Goal: Transaction & Acquisition: Purchase product/service

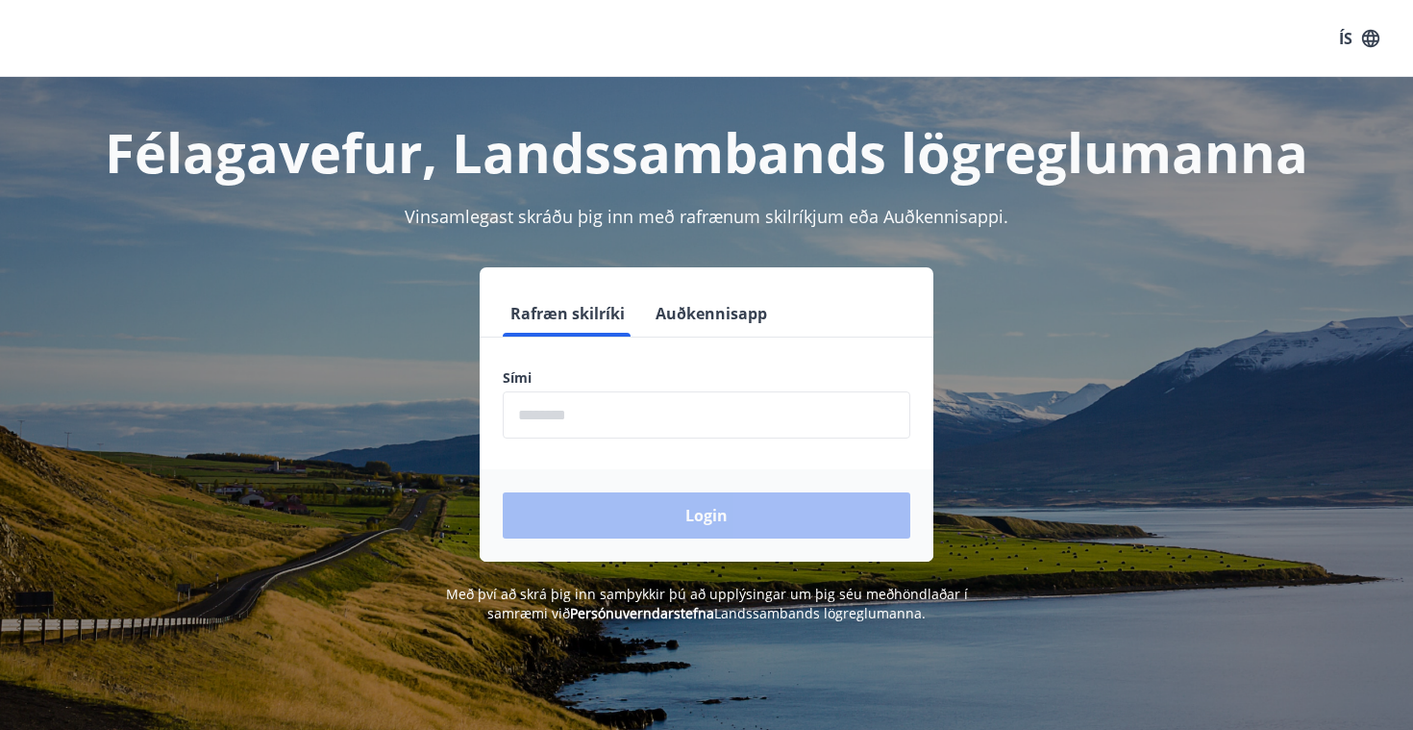
click at [608, 418] on input "phone" at bounding box center [707, 414] width 408 height 47
type input "********"
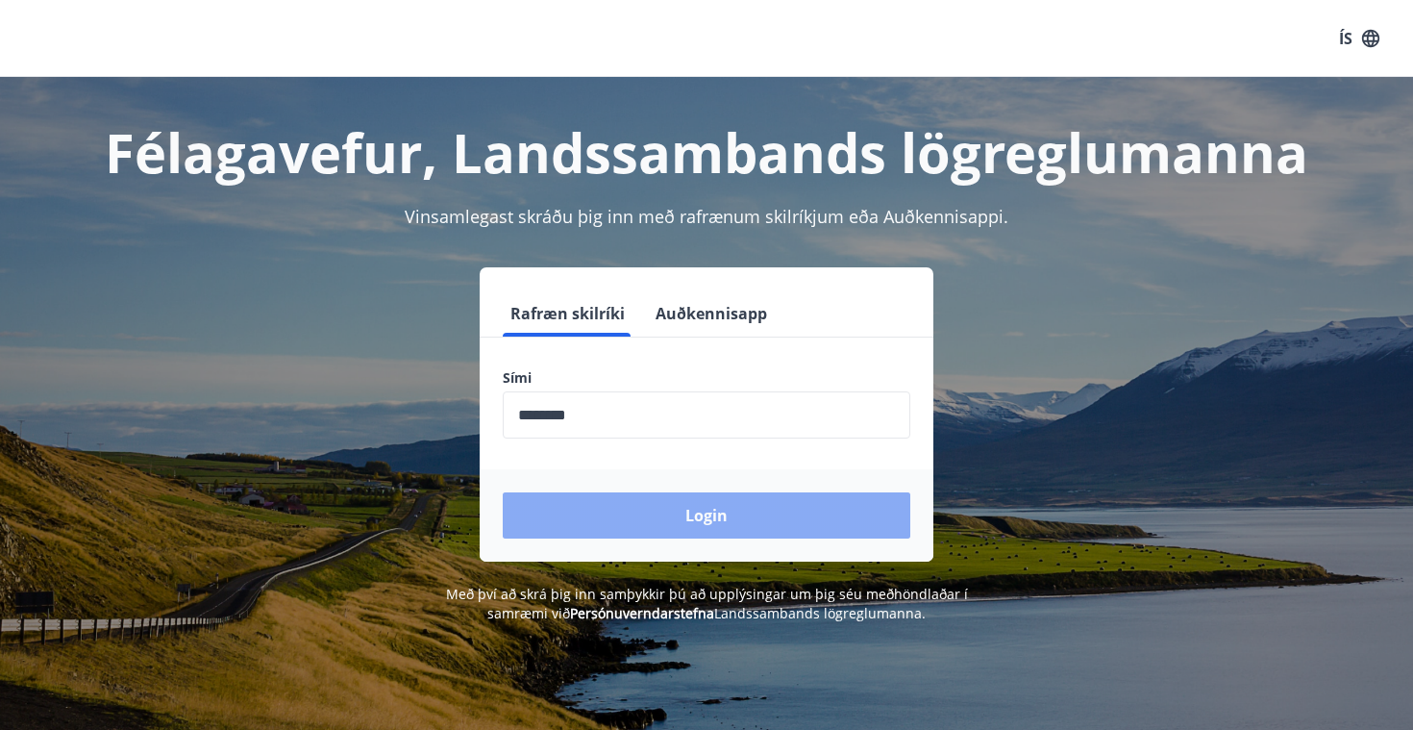
click at [654, 510] on button "Login" at bounding box center [707, 515] width 408 height 46
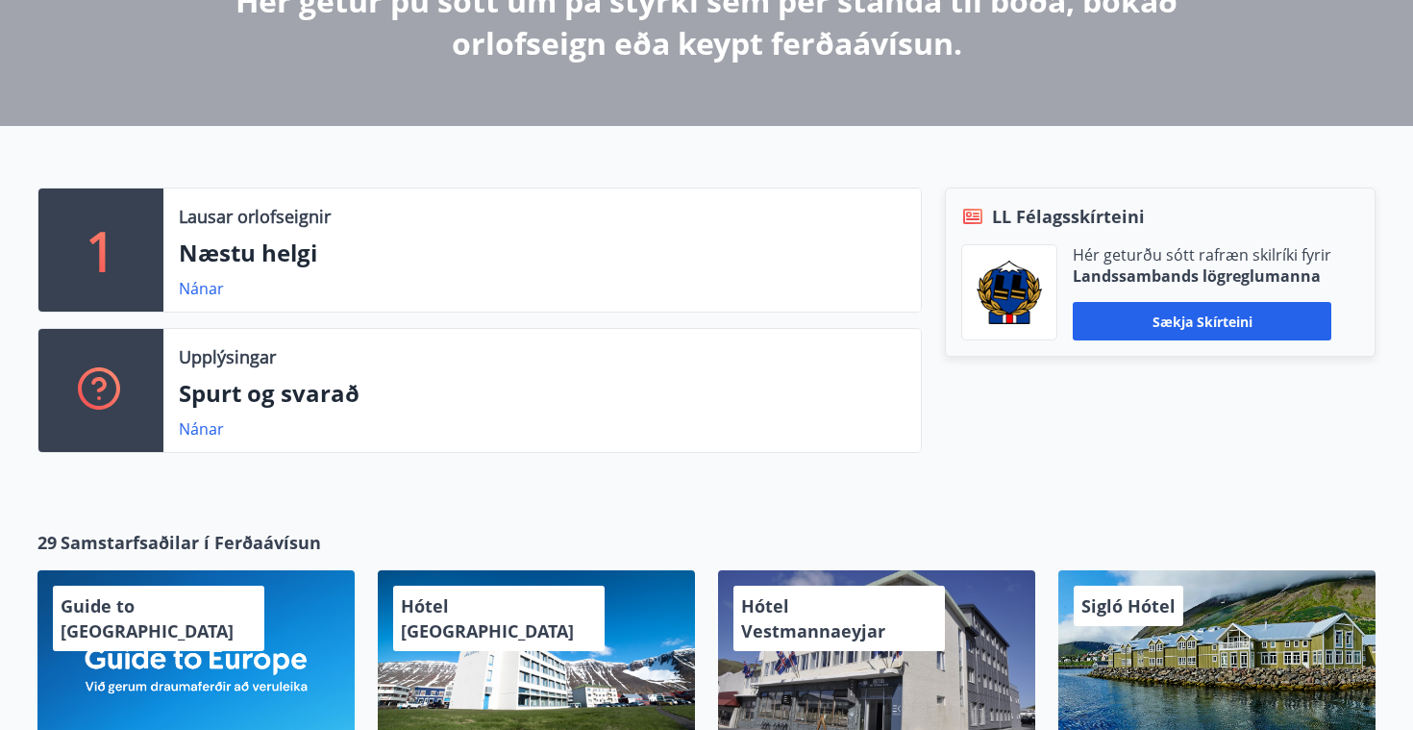
scroll to position [478, 0]
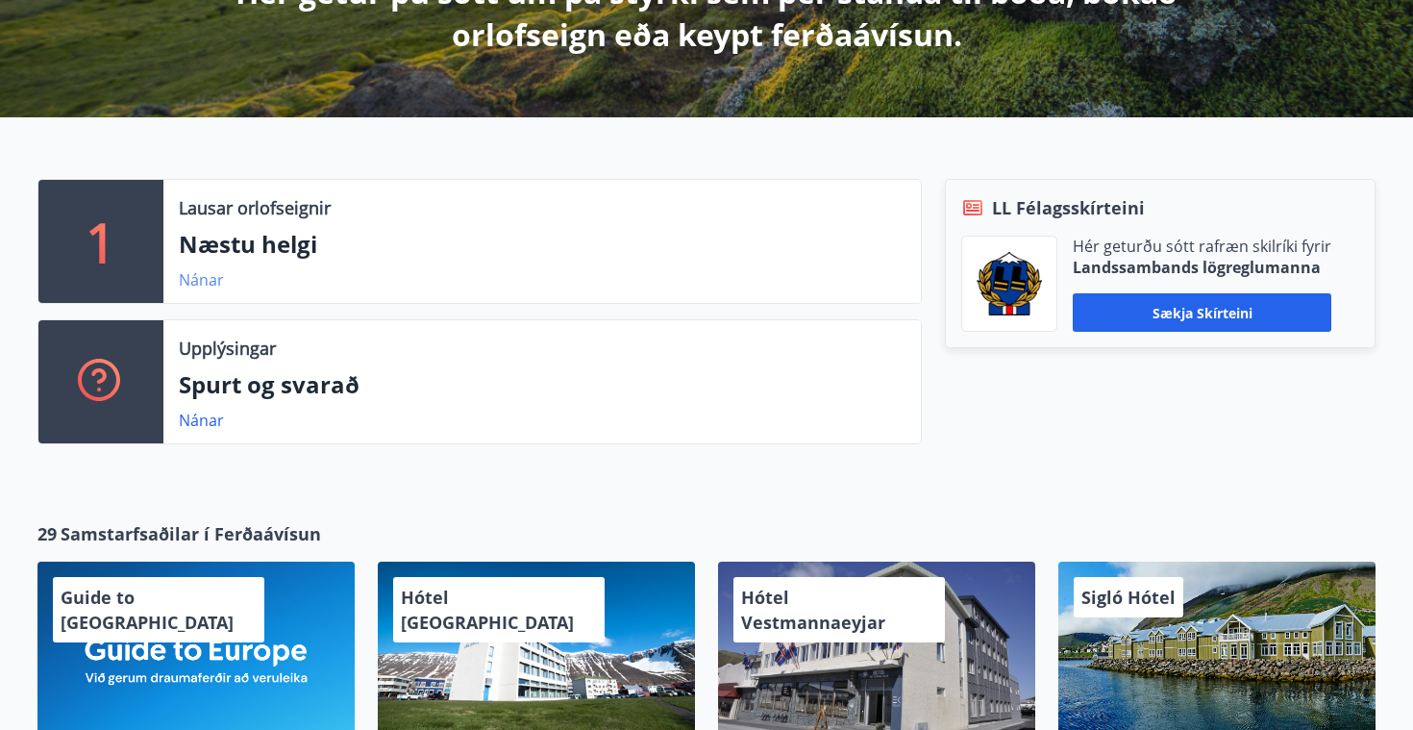
click at [208, 285] on link "Nánar" at bounding box center [201, 279] width 45 height 21
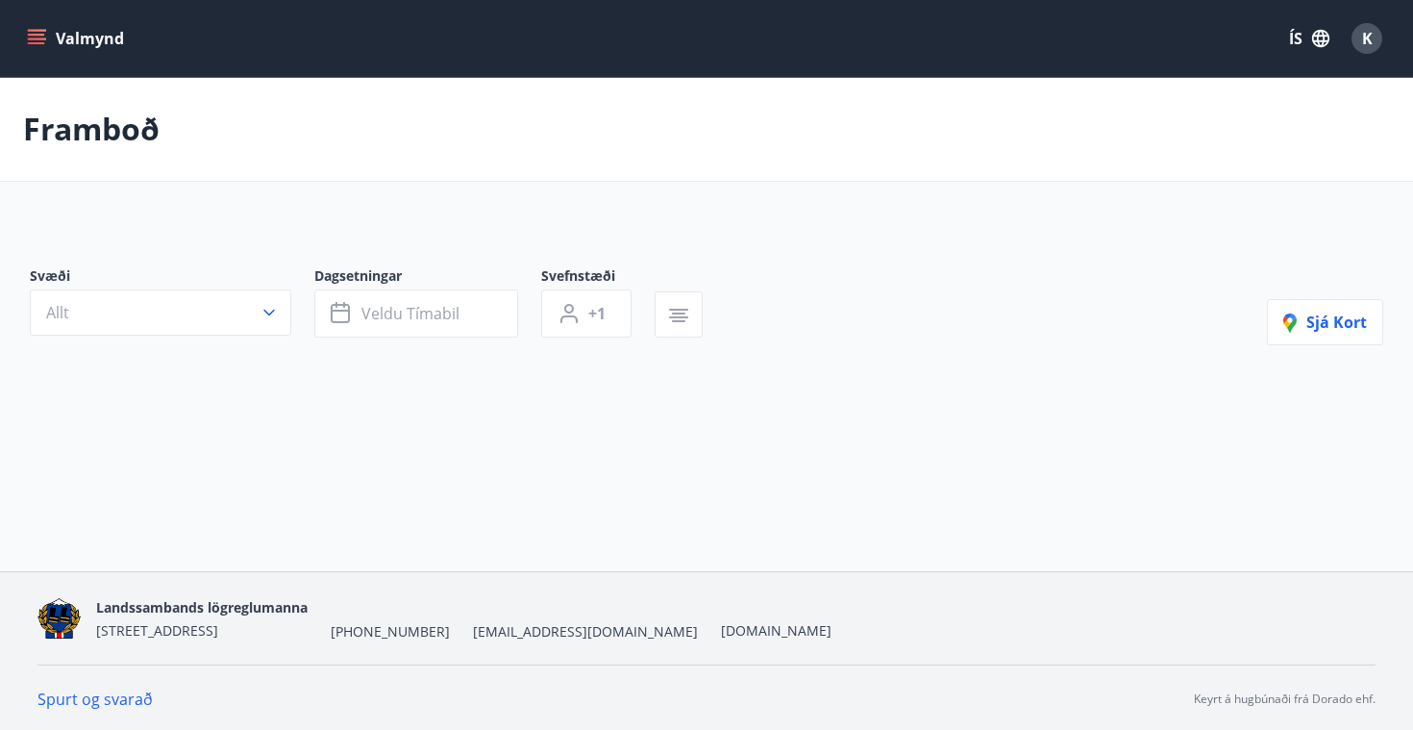
type input "*"
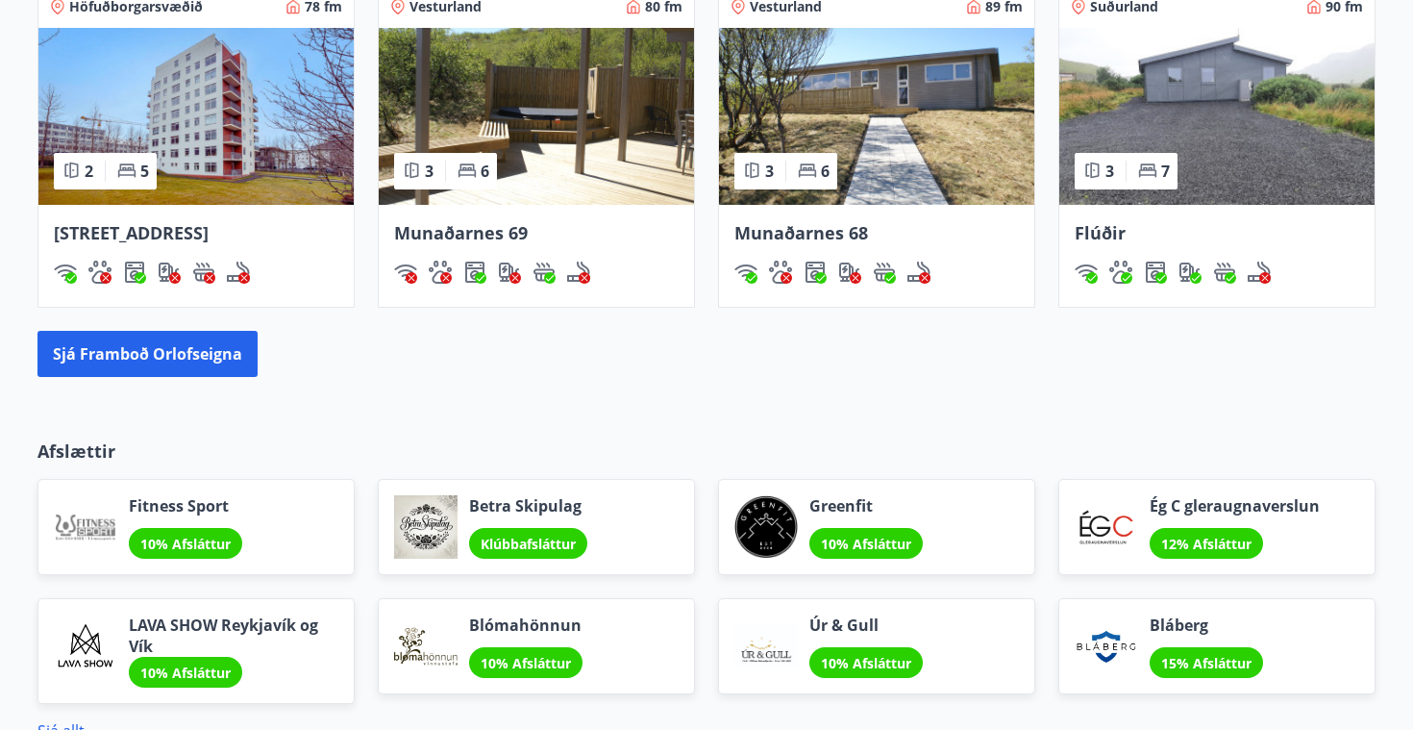
scroll to position [1422, 0]
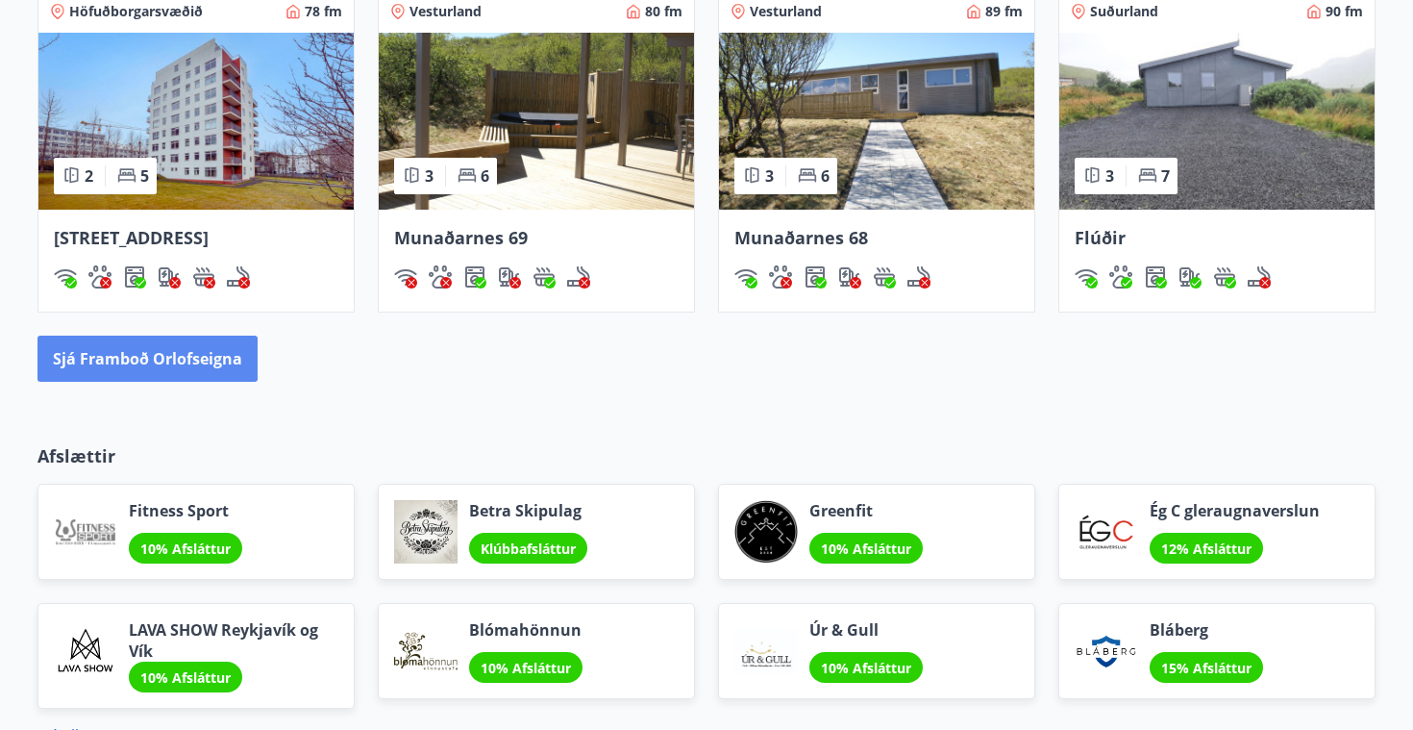
click at [172, 355] on button "Sjá framboð orlofseigna" at bounding box center [147, 358] width 220 height 46
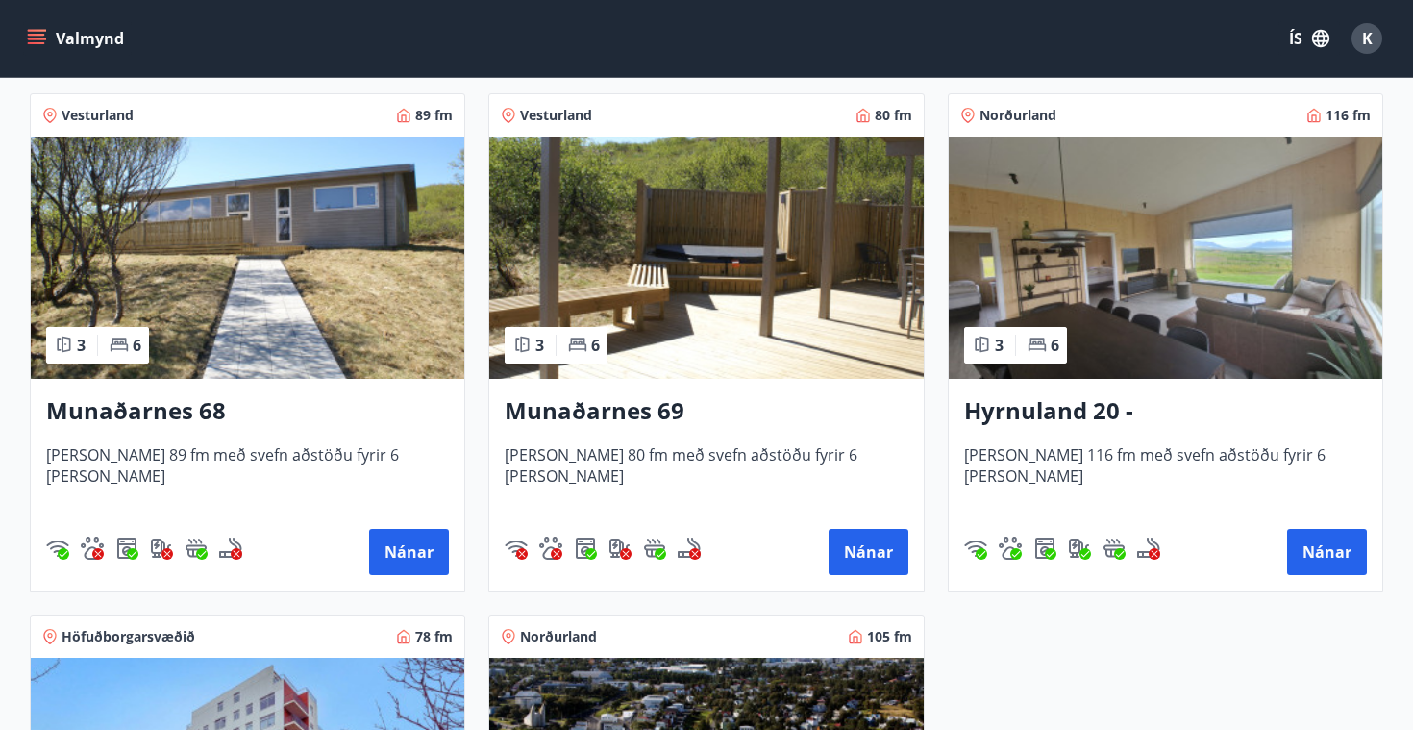
scroll to position [875, 0]
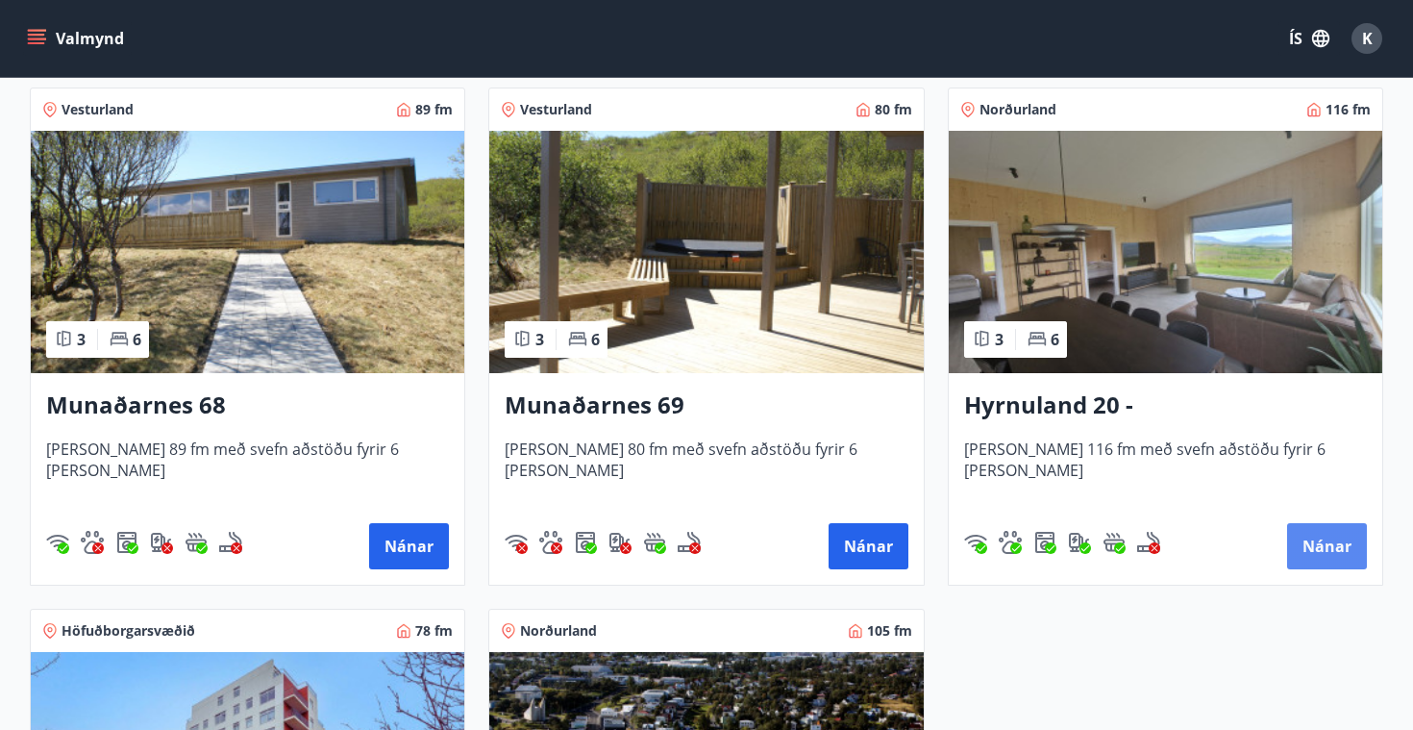
click at [1319, 538] on button "Nánar" at bounding box center [1327, 546] width 80 height 46
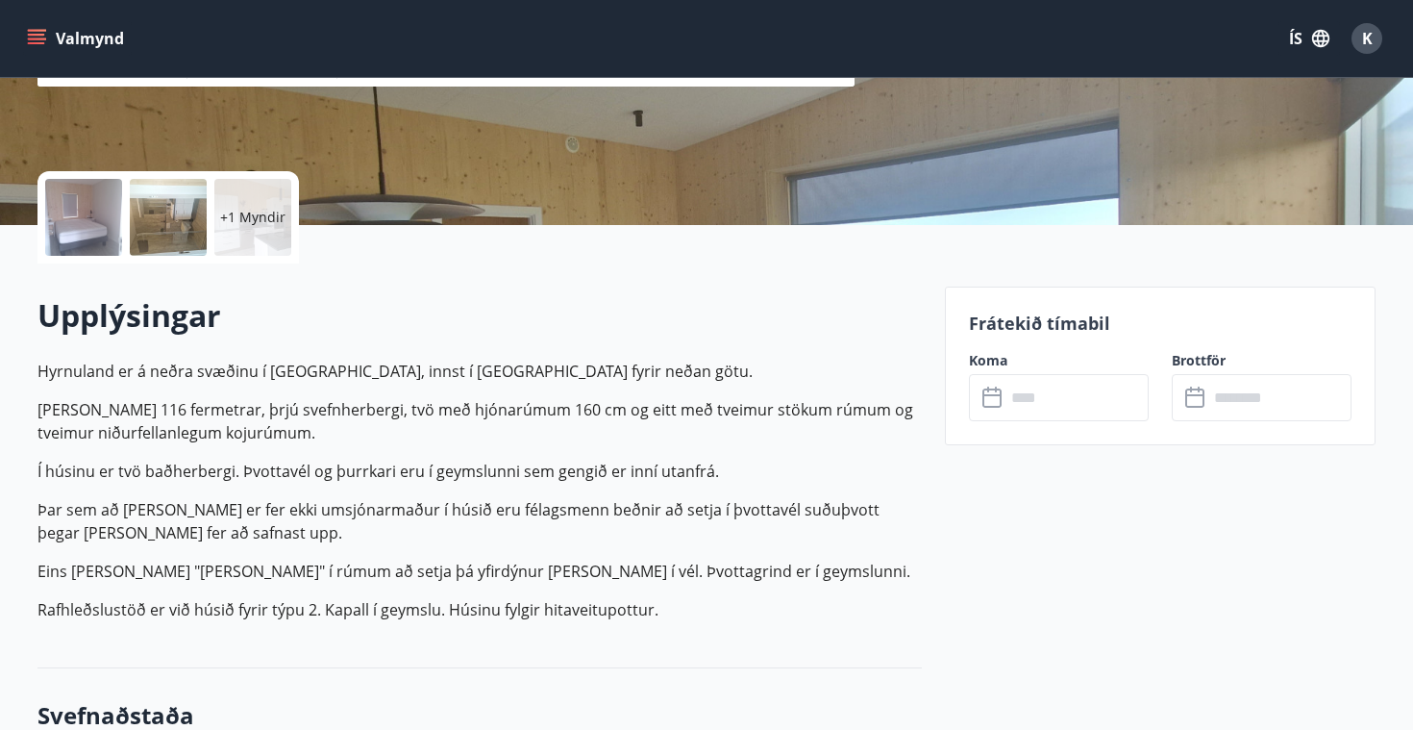
scroll to position [353, 0]
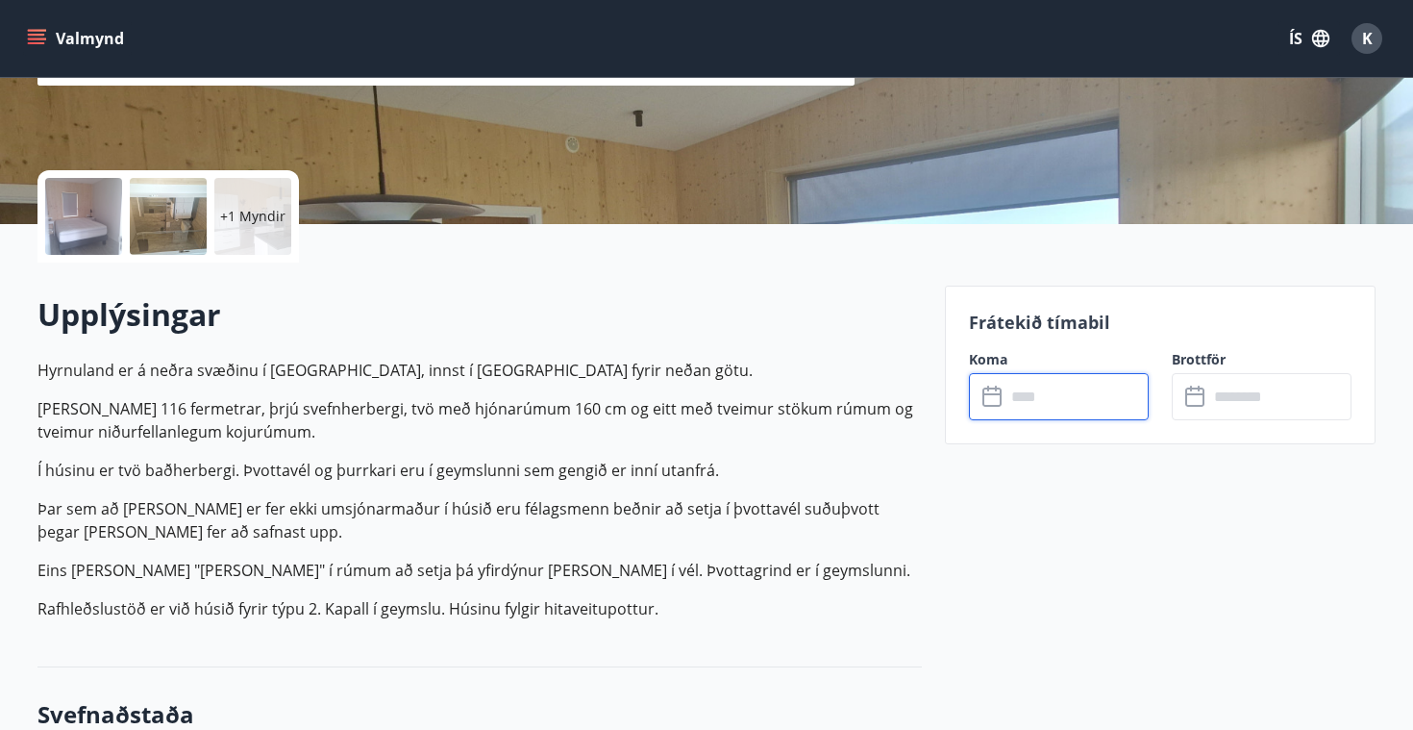
click at [1006, 405] on input "text" at bounding box center [1077, 396] width 143 height 47
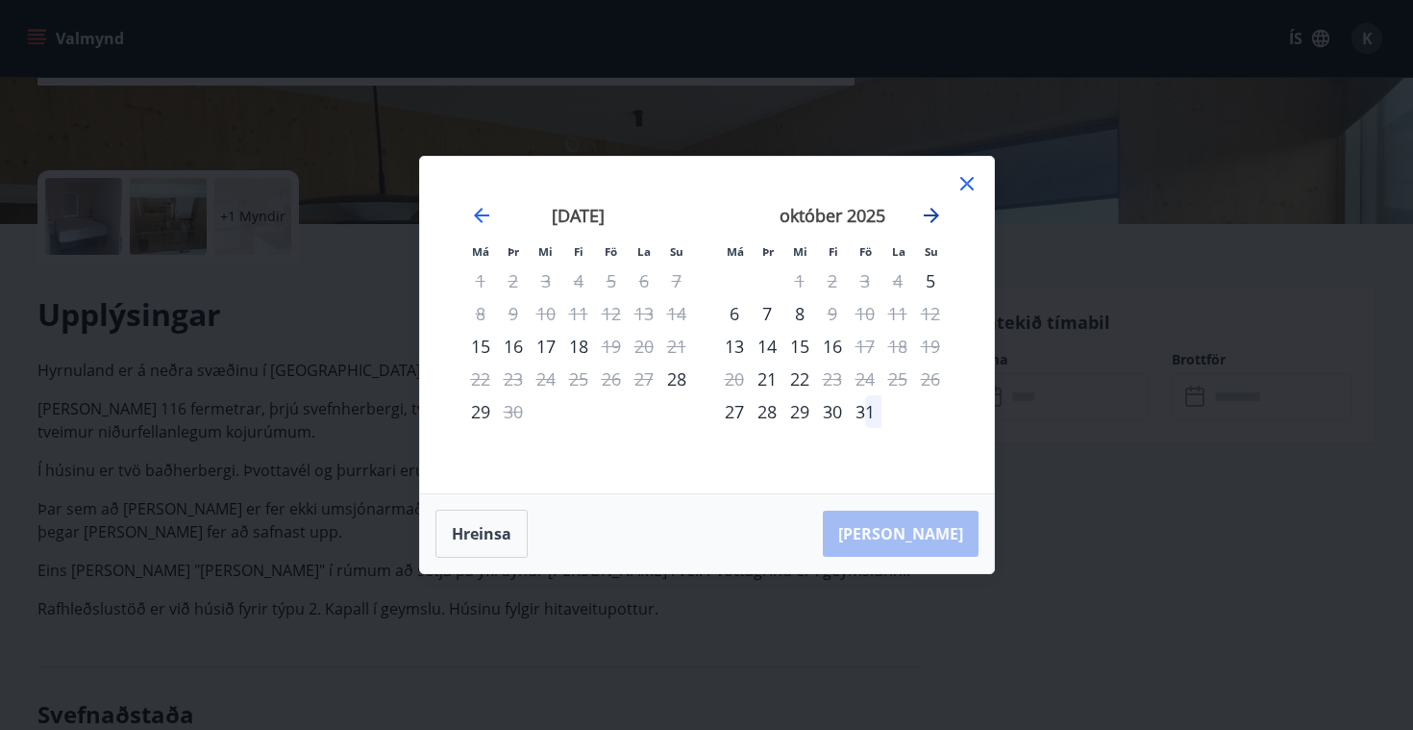
click at [931, 207] on icon "Move forward to switch to the next month." at bounding box center [931, 215] width 23 height 23
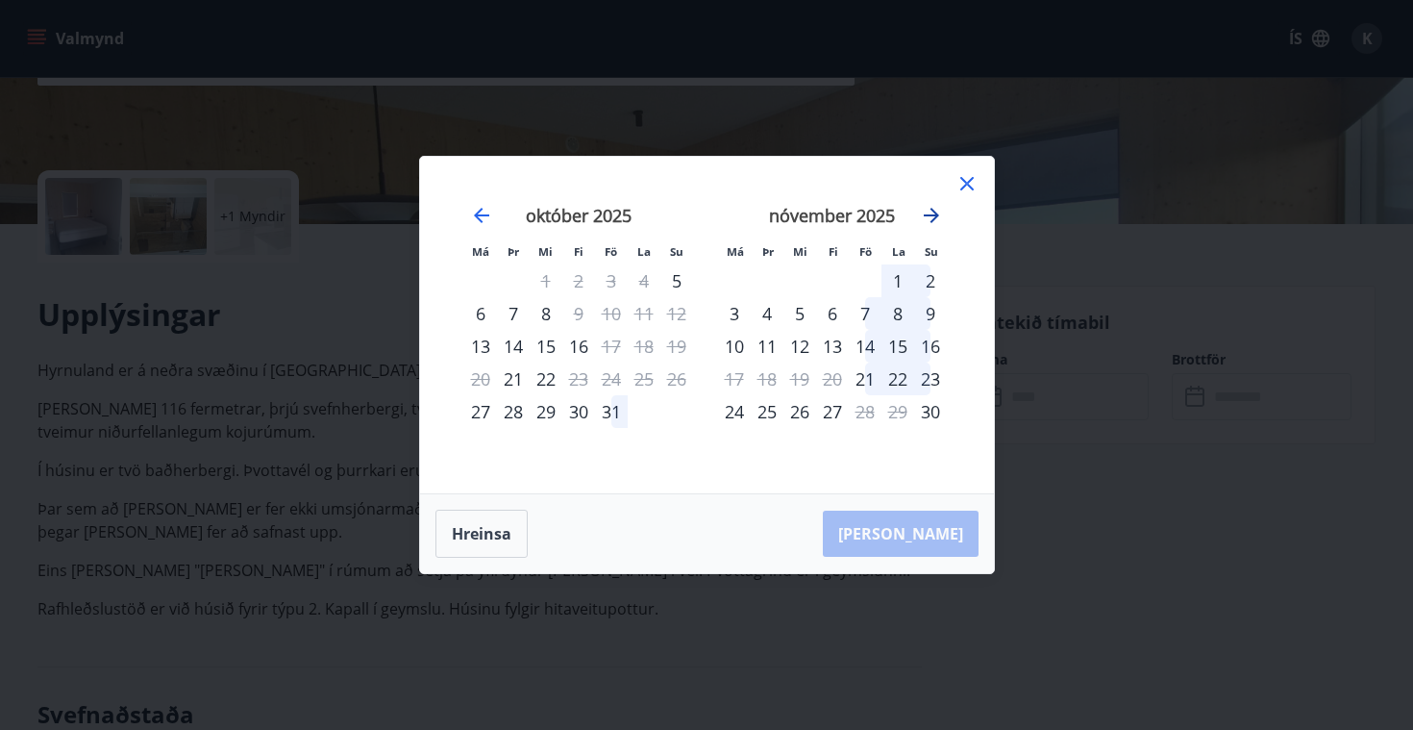
click at [930, 217] on icon "Move forward to switch to the next month." at bounding box center [931, 215] width 23 height 23
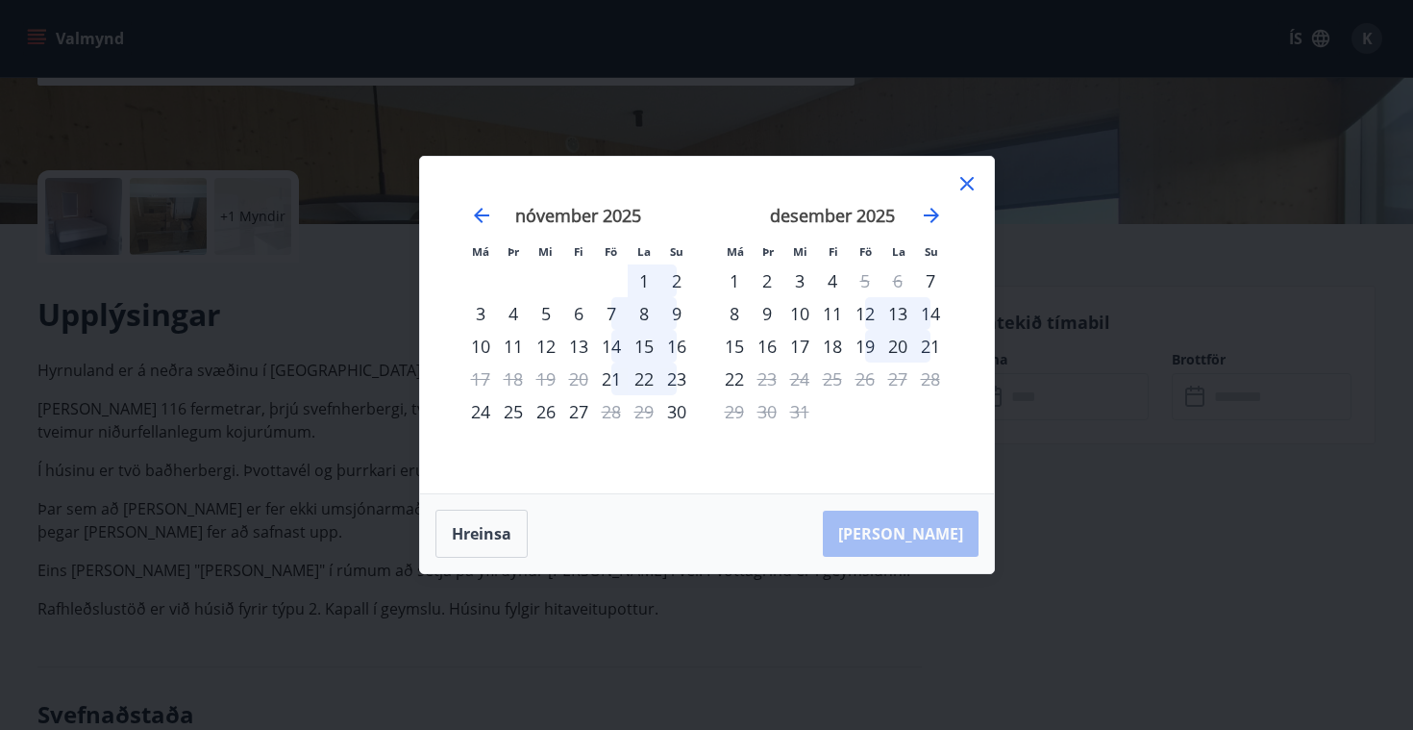
click at [969, 182] on icon at bounding box center [966, 183] width 13 height 13
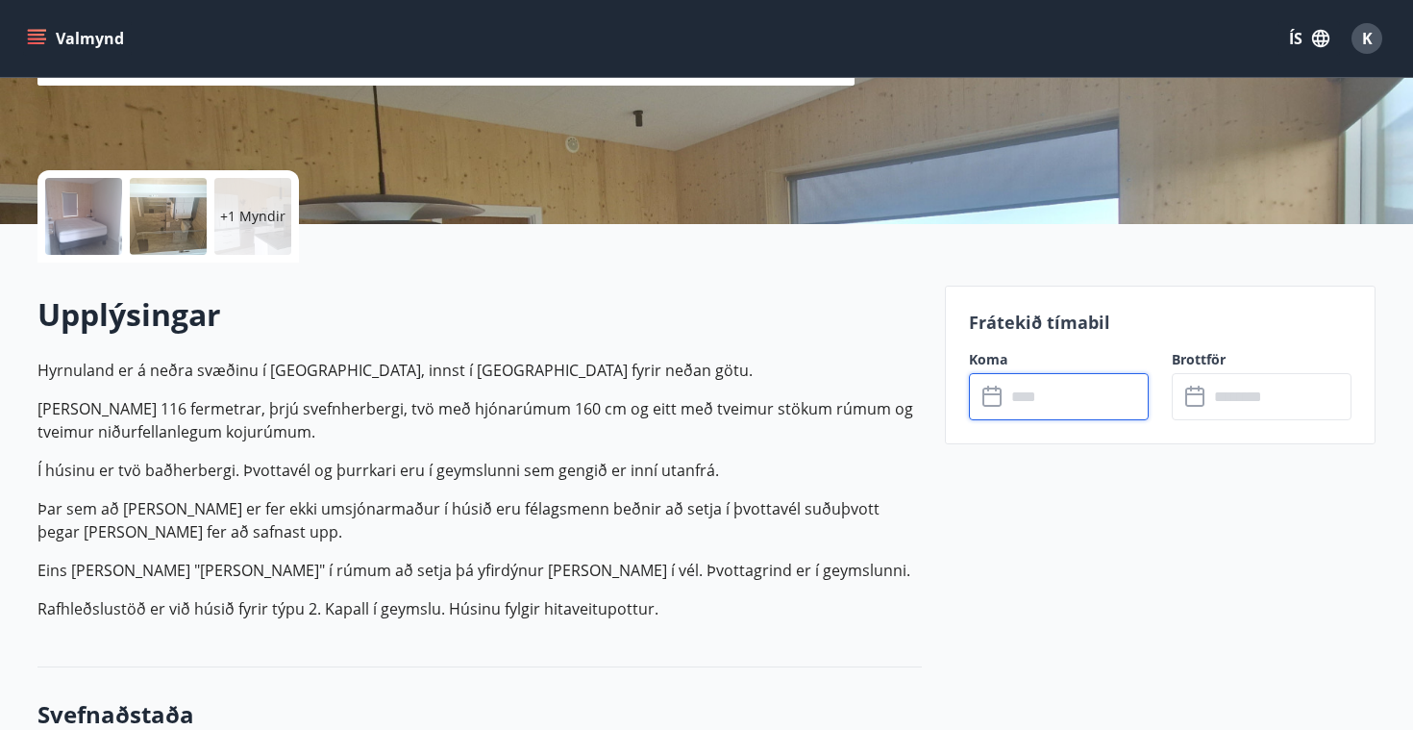
scroll to position [0, 0]
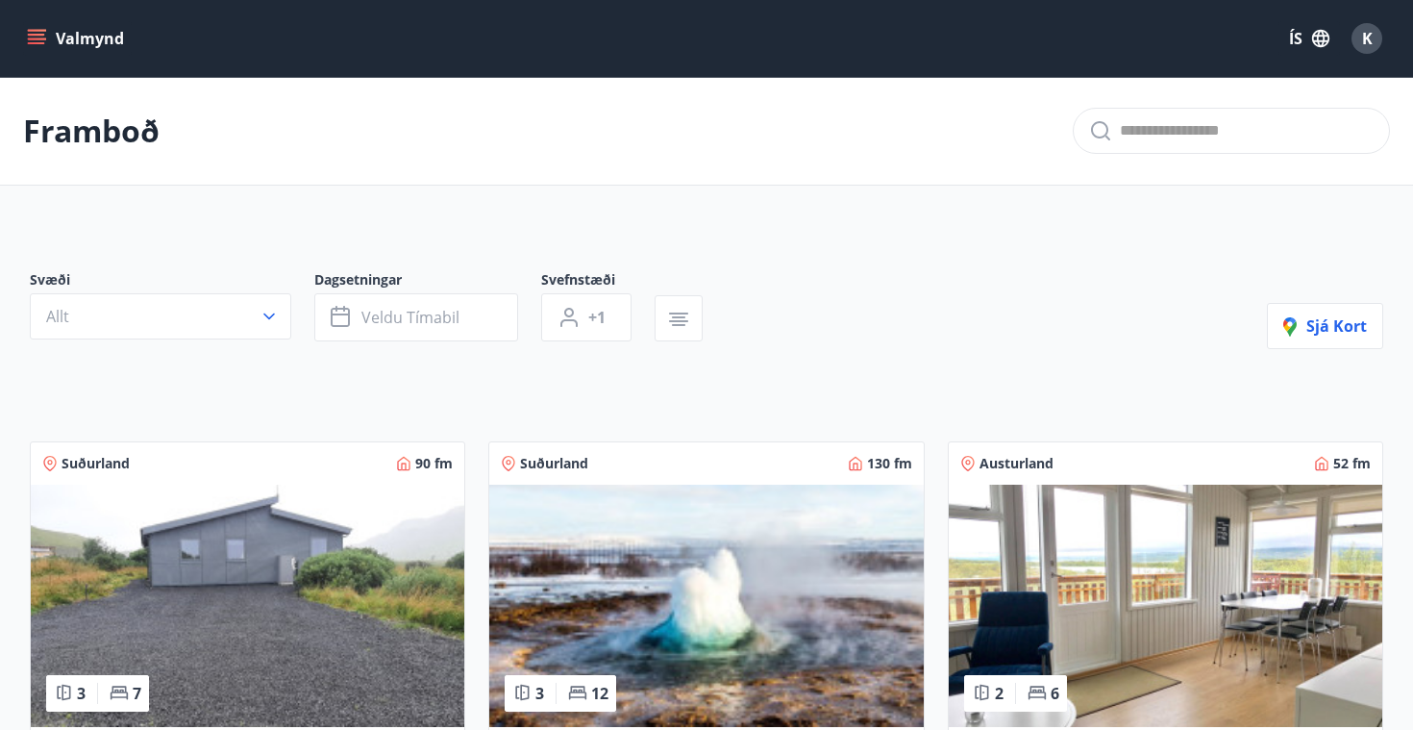
click at [32, 32] on icon "menu" at bounding box center [36, 38] width 19 height 19
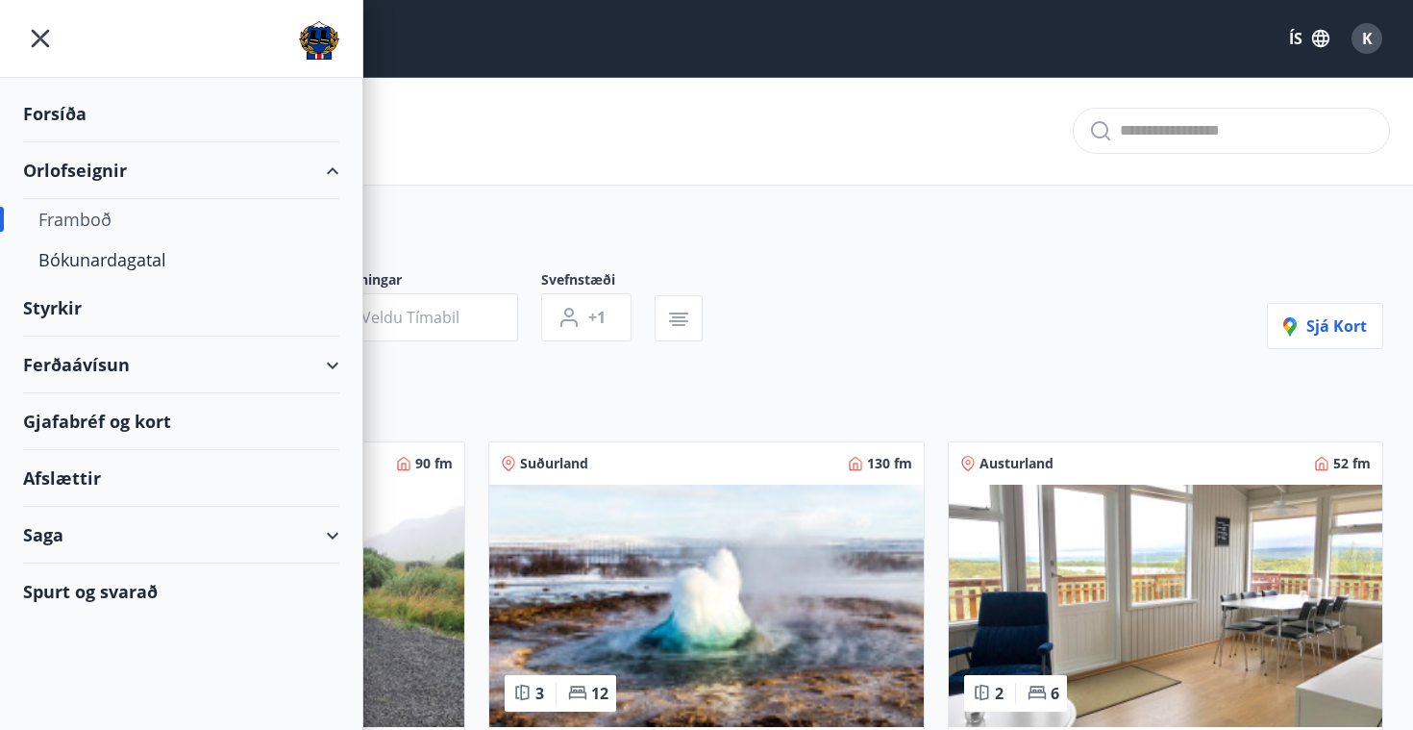
click at [113, 367] on div "Ferðaávísun" at bounding box center [181, 364] width 316 height 57
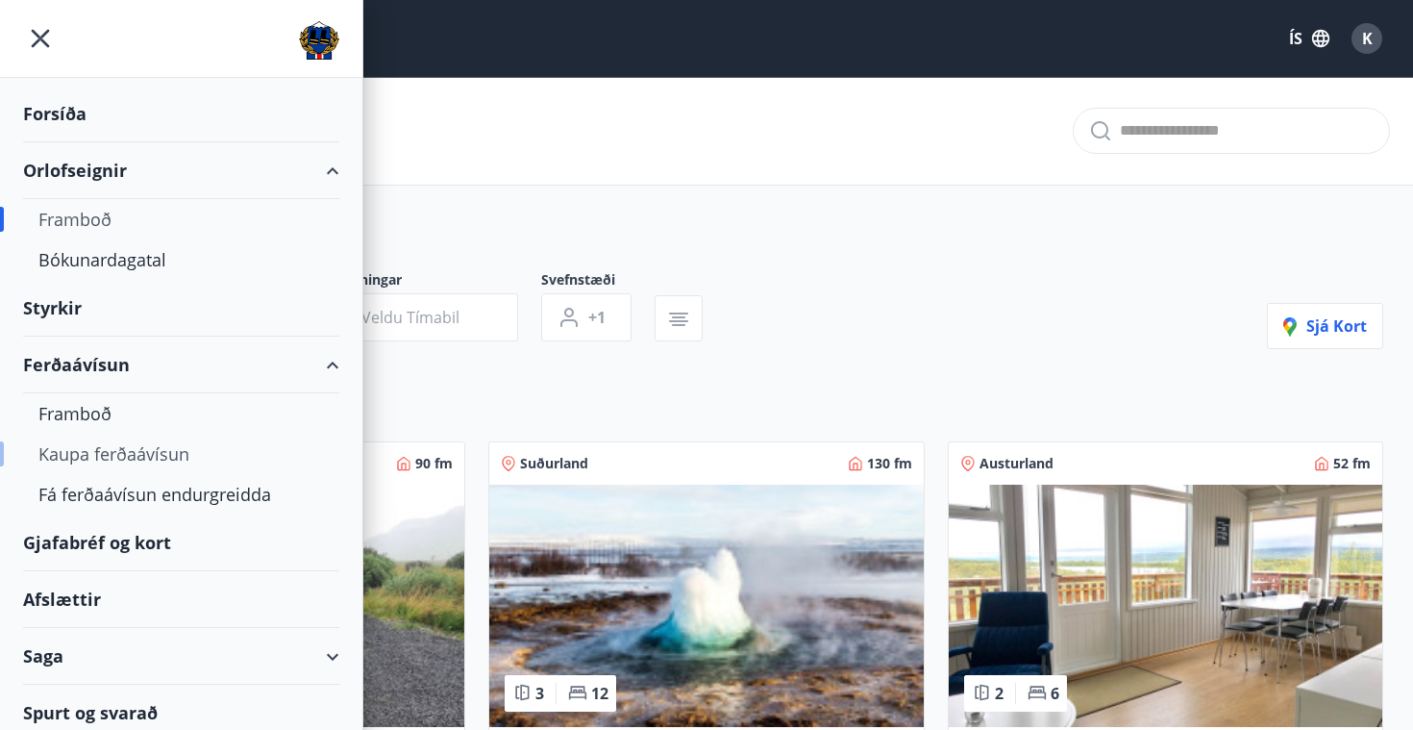
click at [124, 452] on div "Kaupa ferðaávísun" at bounding box center [181, 454] width 286 height 40
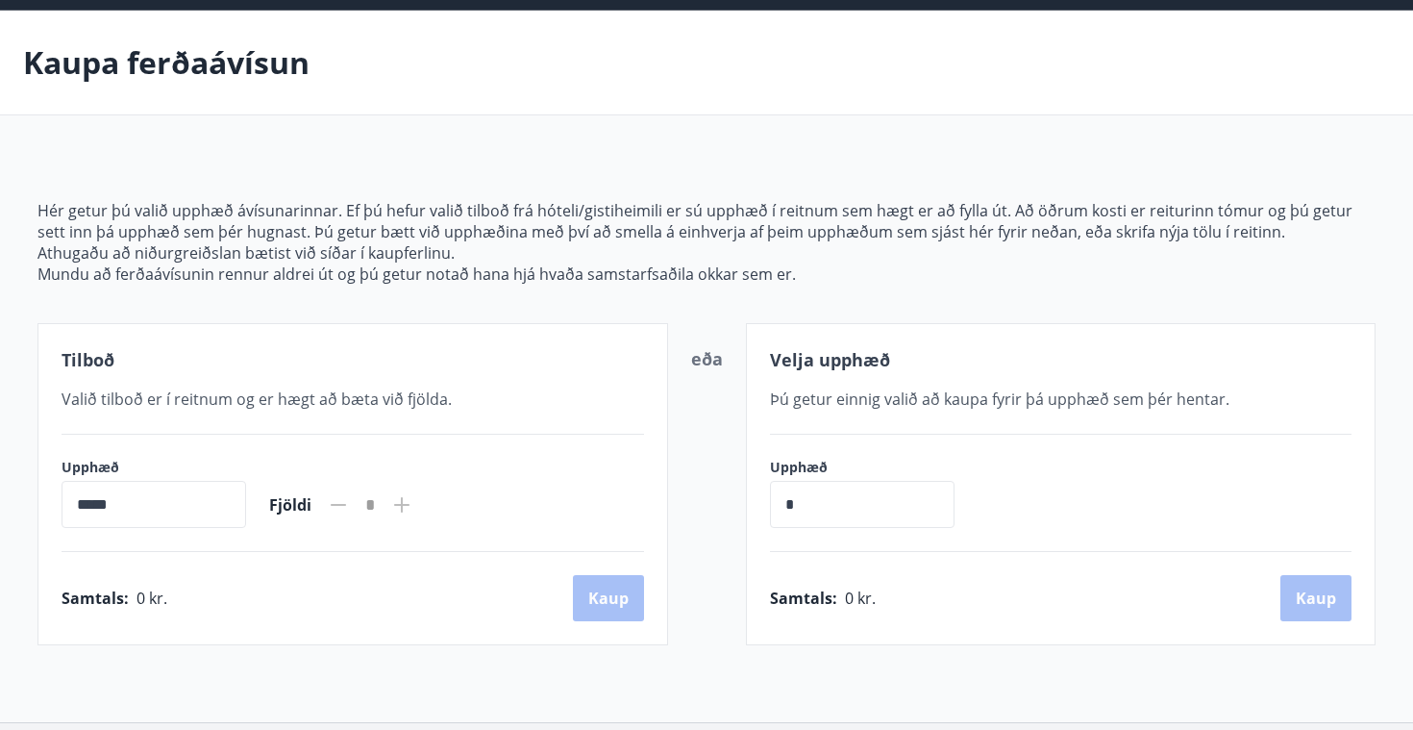
scroll to position [62, 0]
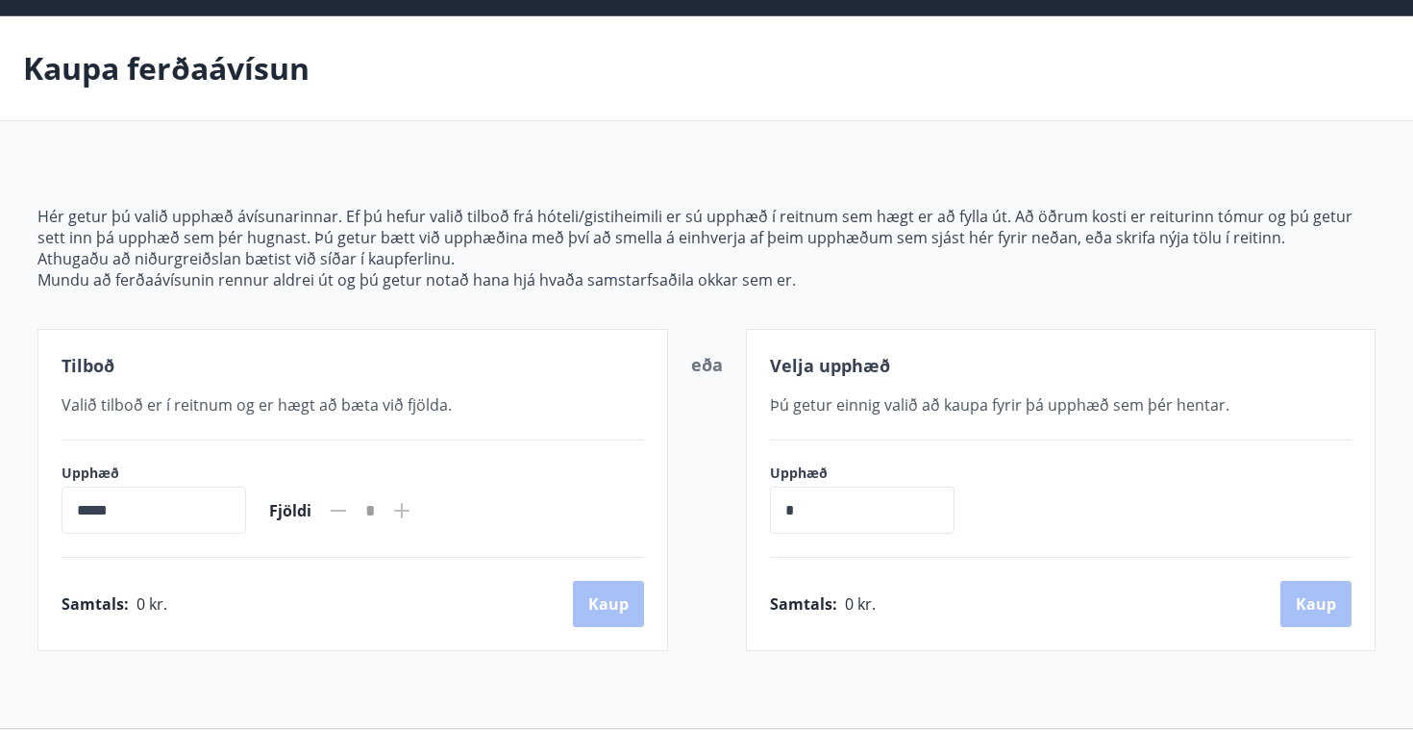
click at [205, 502] on input "*****" at bounding box center [154, 509] width 185 height 47
click at [410, 509] on icon at bounding box center [401, 510] width 15 height 15
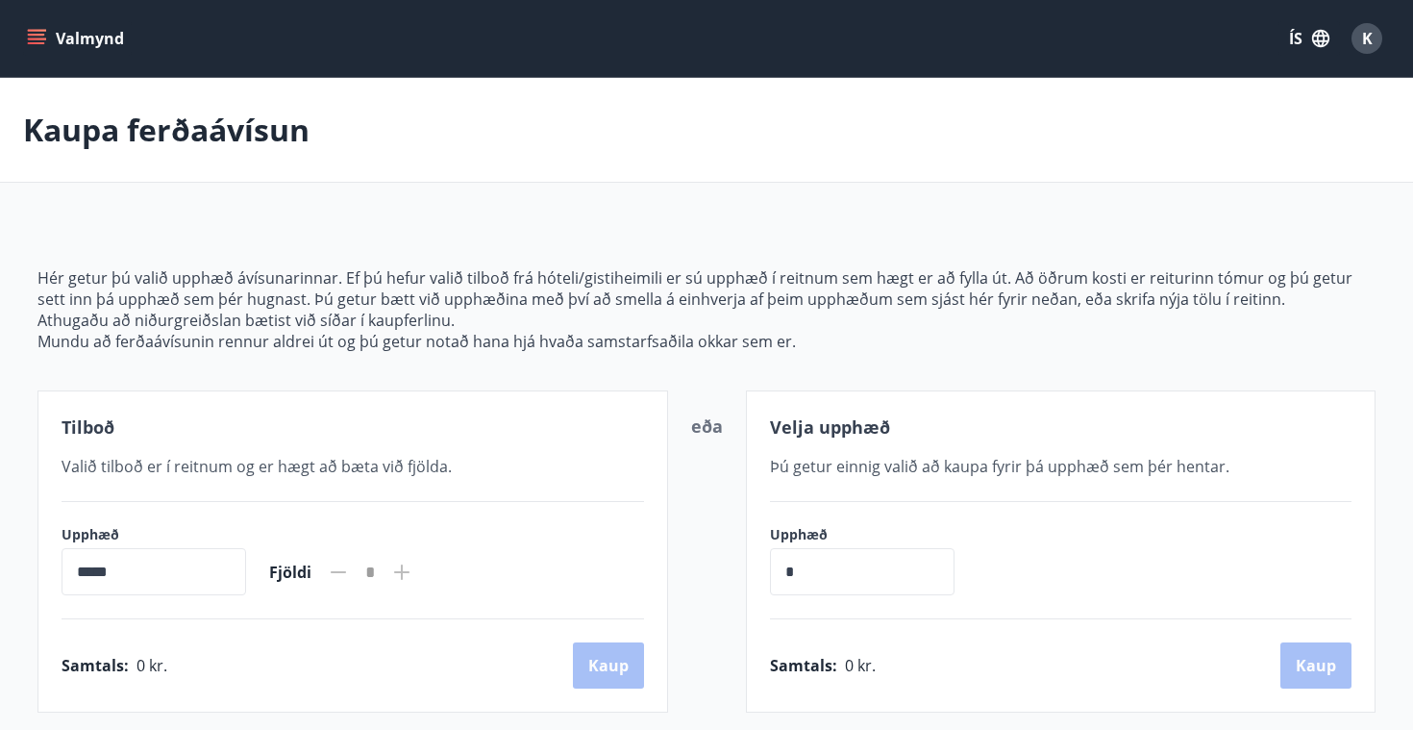
click at [89, 571] on input "*****" at bounding box center [154, 571] width 185 height 47
click at [123, 574] on input "*****" at bounding box center [154, 571] width 185 height 47
click at [32, 22] on button "Valmynd" at bounding box center [77, 38] width 109 height 35
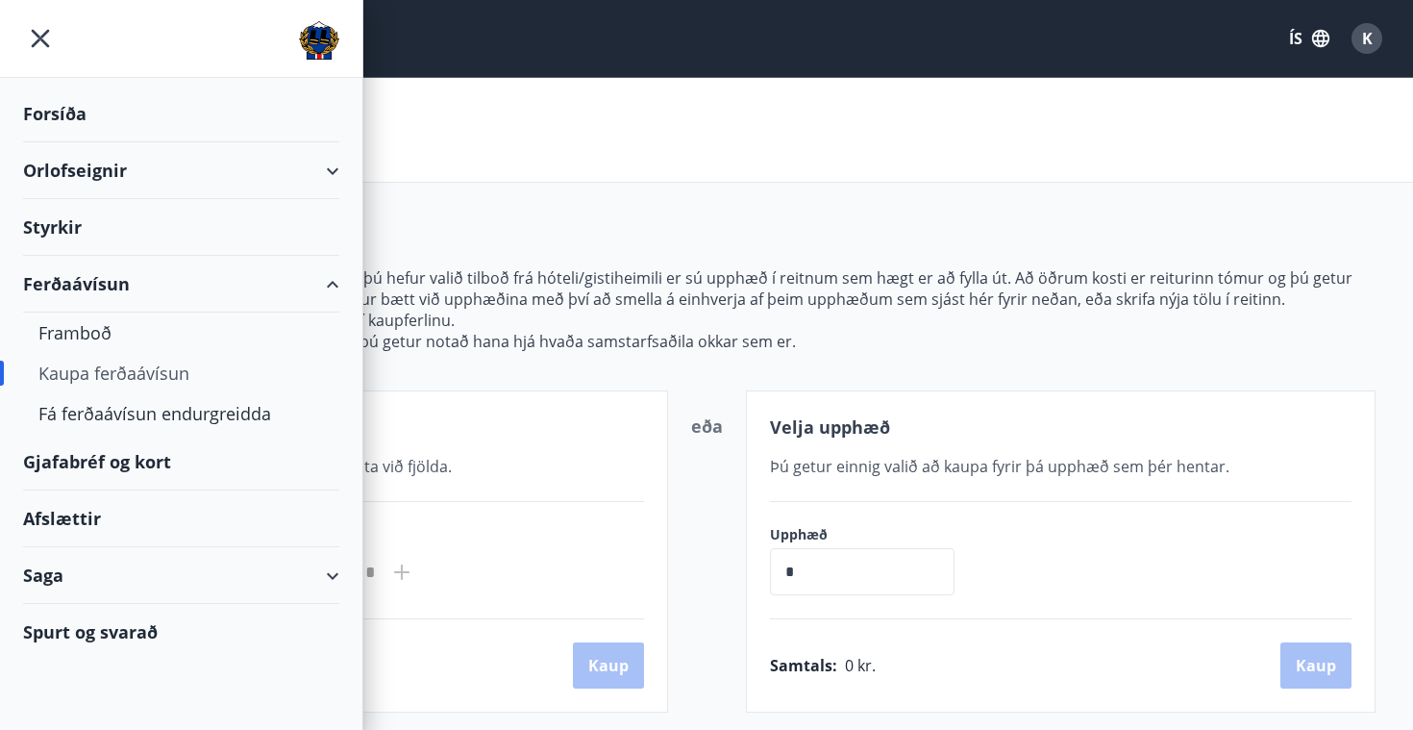
click at [146, 366] on div "Kaupa ferðaávísun" at bounding box center [181, 373] width 286 height 40
click at [124, 457] on div "Gjafabréf og kort" at bounding box center [181, 462] width 316 height 57
click at [37, 27] on icon "menu" at bounding box center [40, 38] width 35 height 35
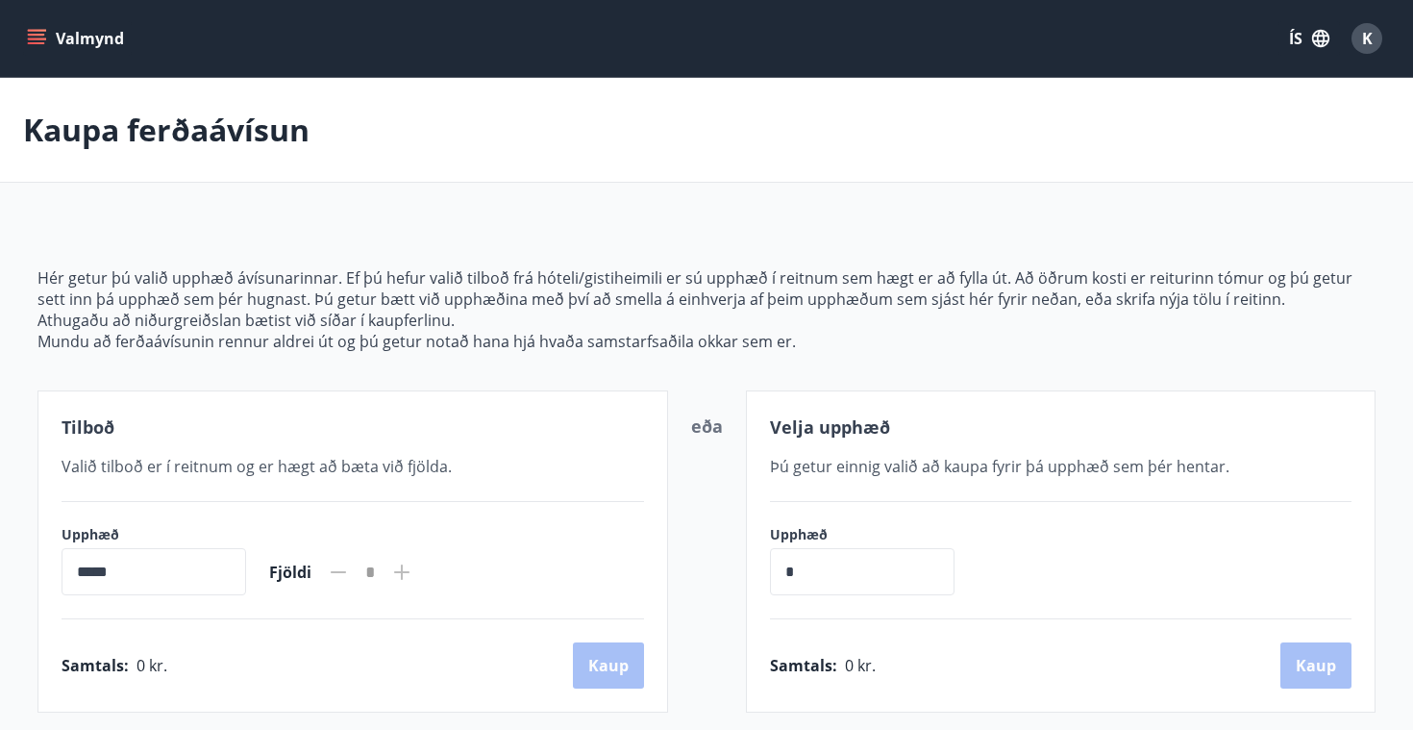
click at [32, 30] on icon "menu" at bounding box center [38, 31] width 21 height 2
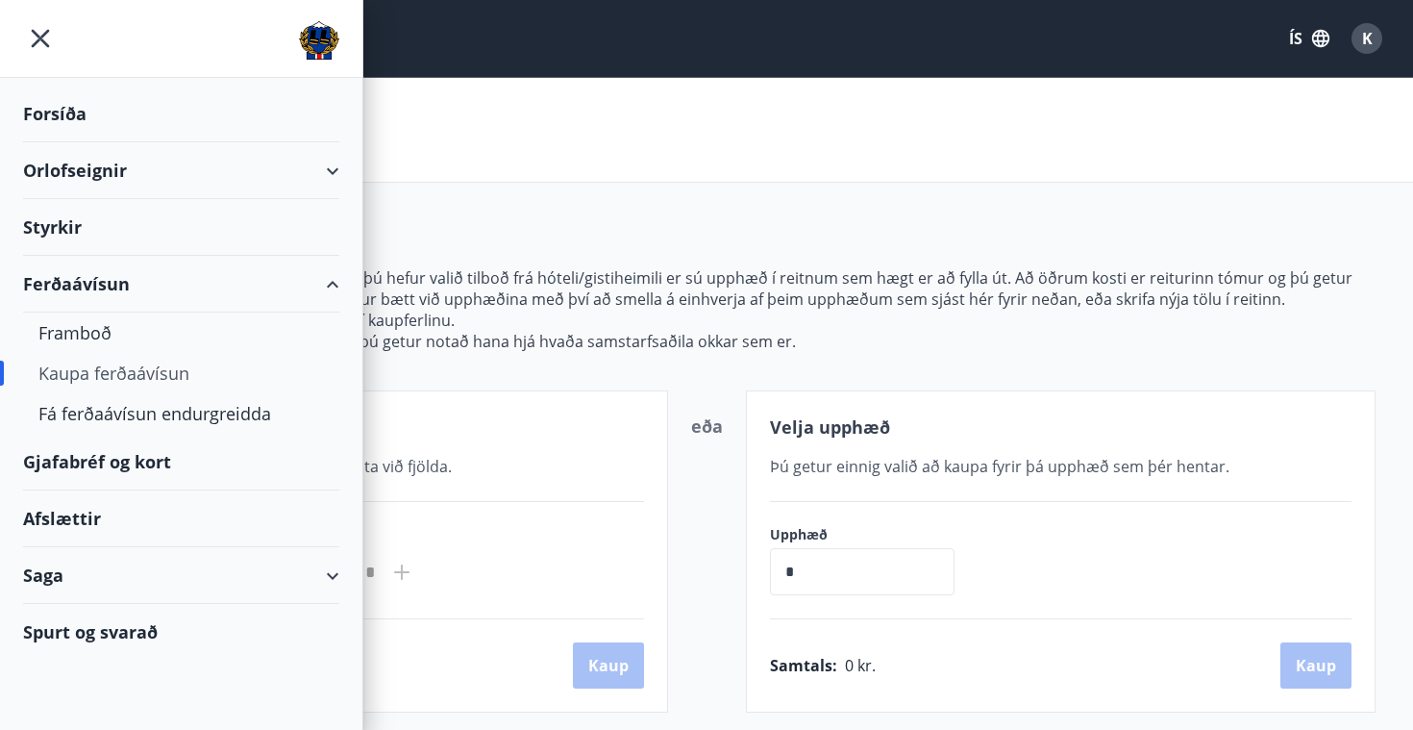
click at [106, 641] on div "Spurt og svarað" at bounding box center [181, 632] width 316 height 56
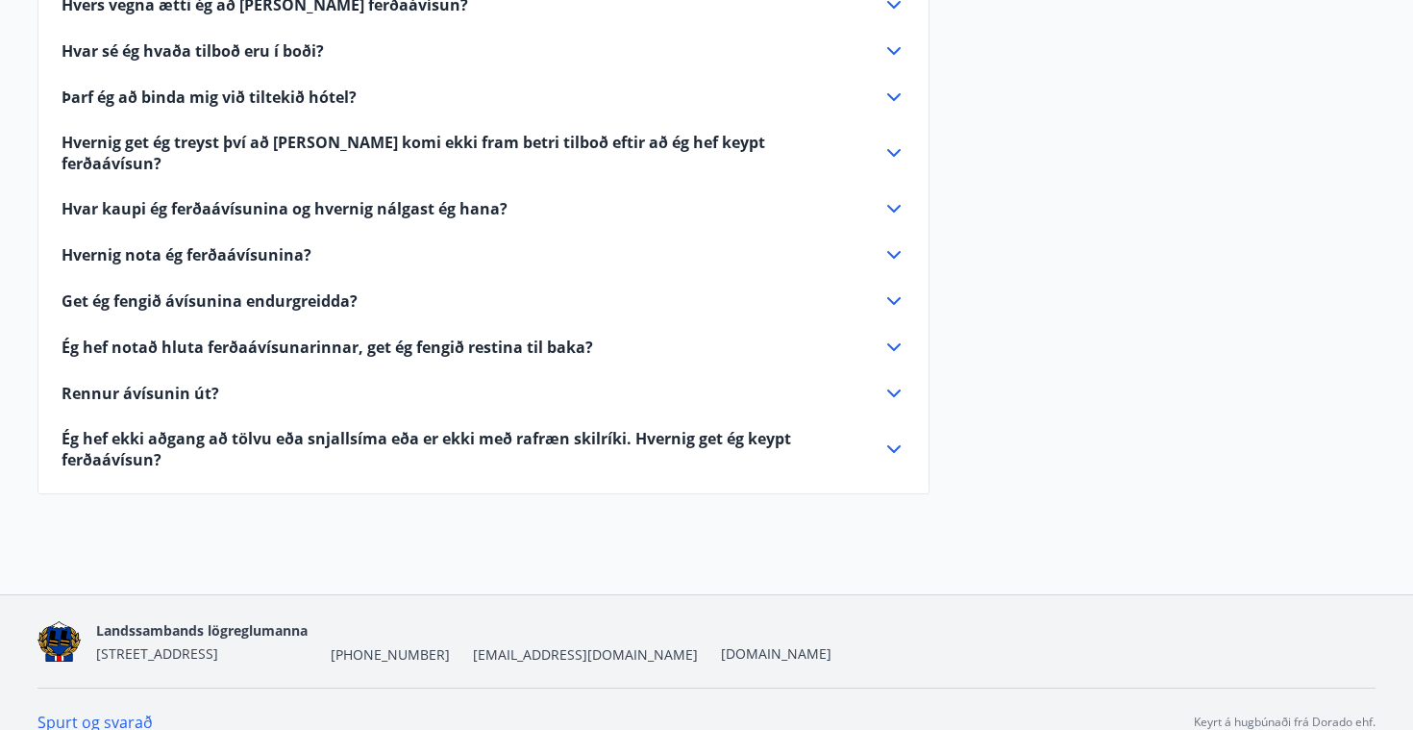
scroll to position [683, 0]
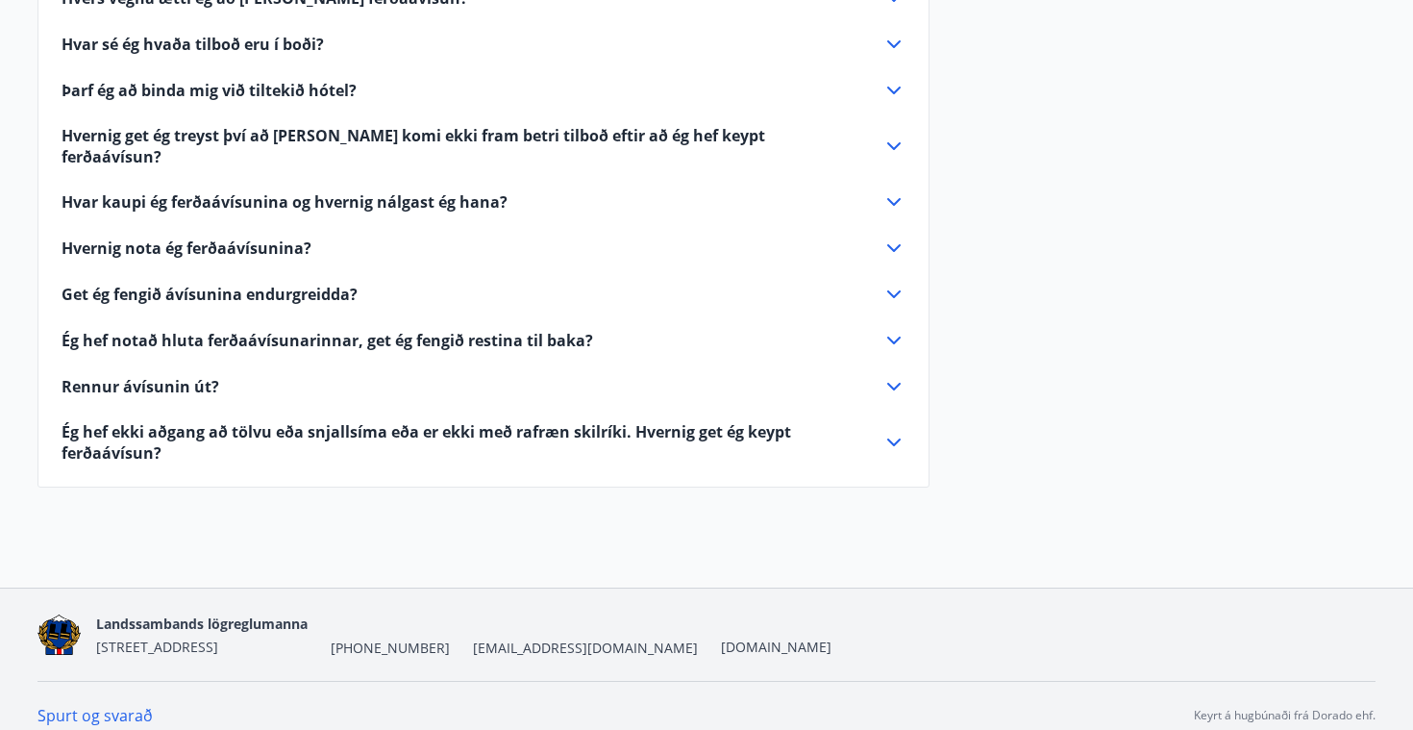
click at [118, 705] on link "Spurt og svarað" at bounding box center [94, 715] width 115 height 21
click at [95, 705] on link "Spurt og svarað" at bounding box center [94, 715] width 115 height 21
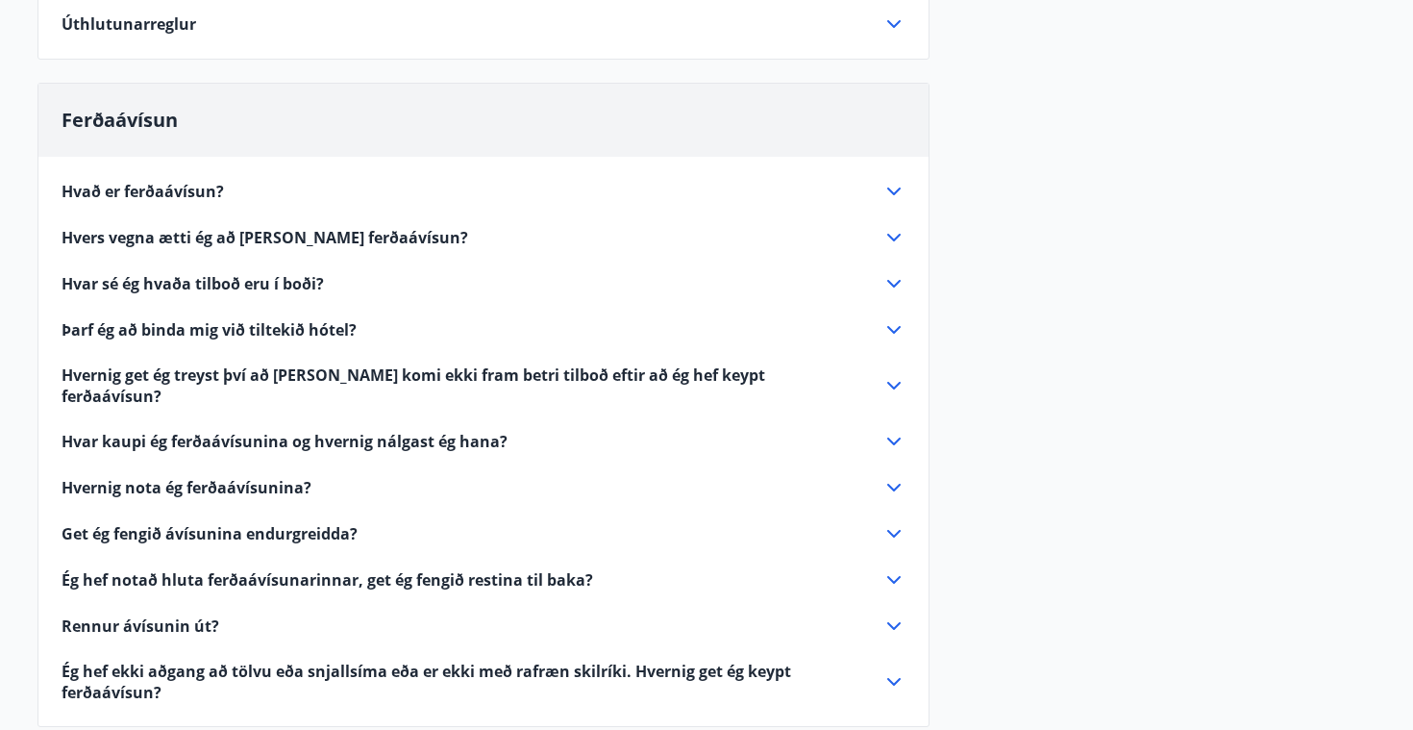
scroll to position [432, 0]
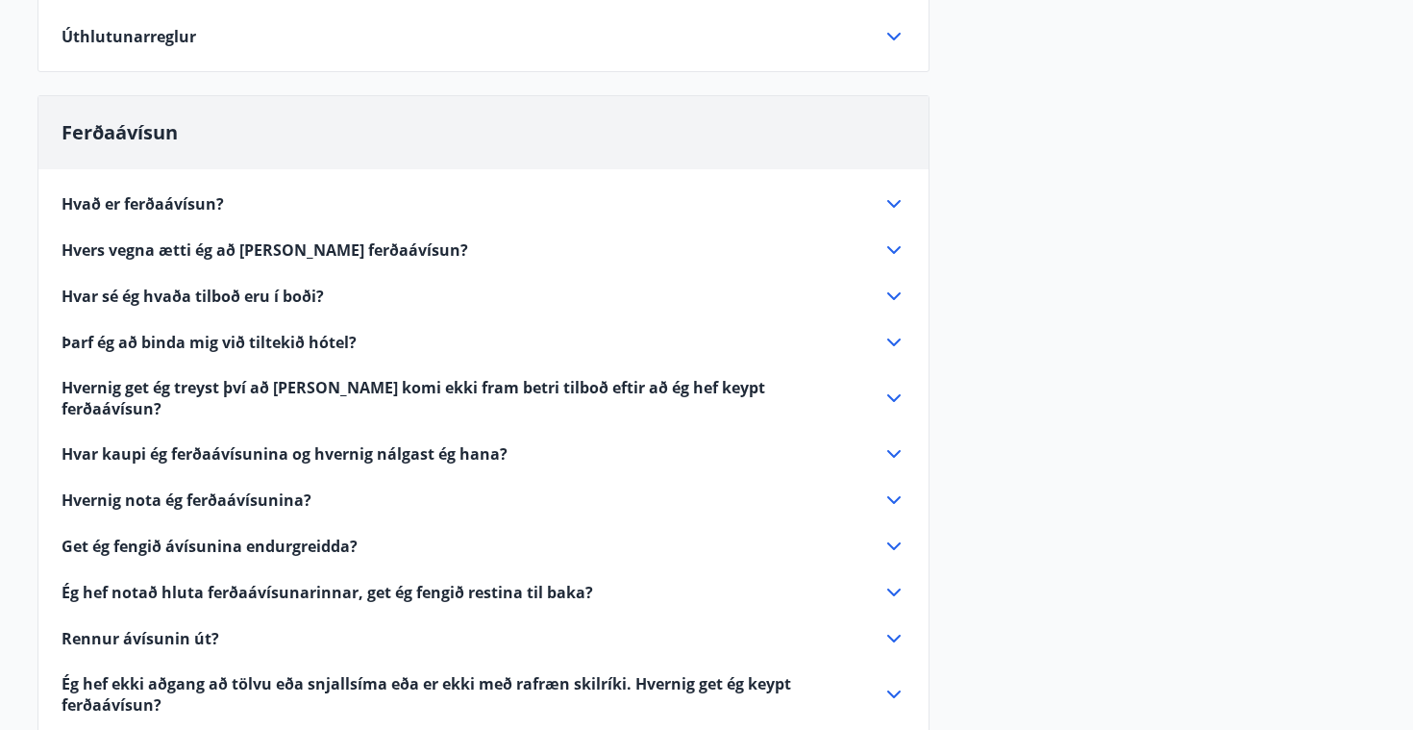
click at [827, 138] on div "Ferðaávísun" at bounding box center [483, 132] width 890 height 73
click at [820, 118] on div "Ferðaávísun" at bounding box center [483, 132] width 890 height 73
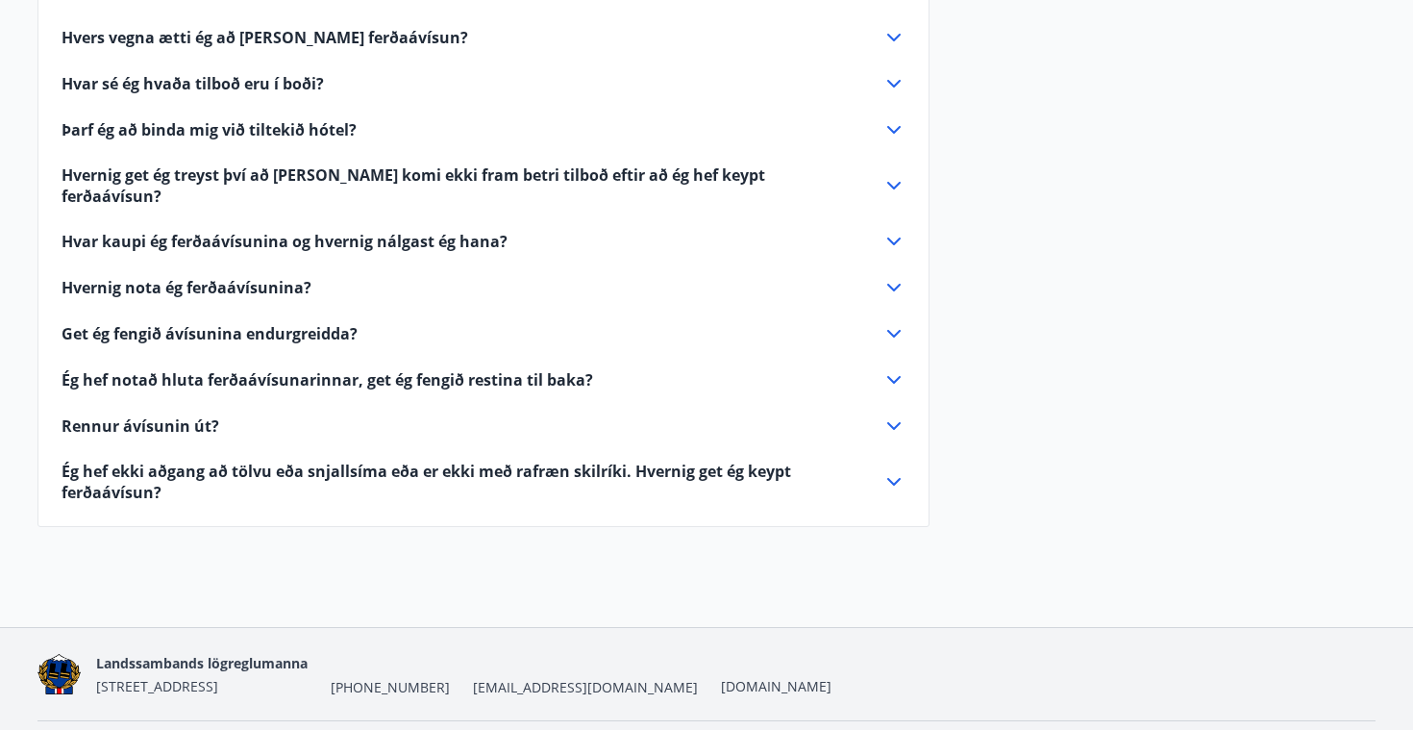
scroll to position [683, 0]
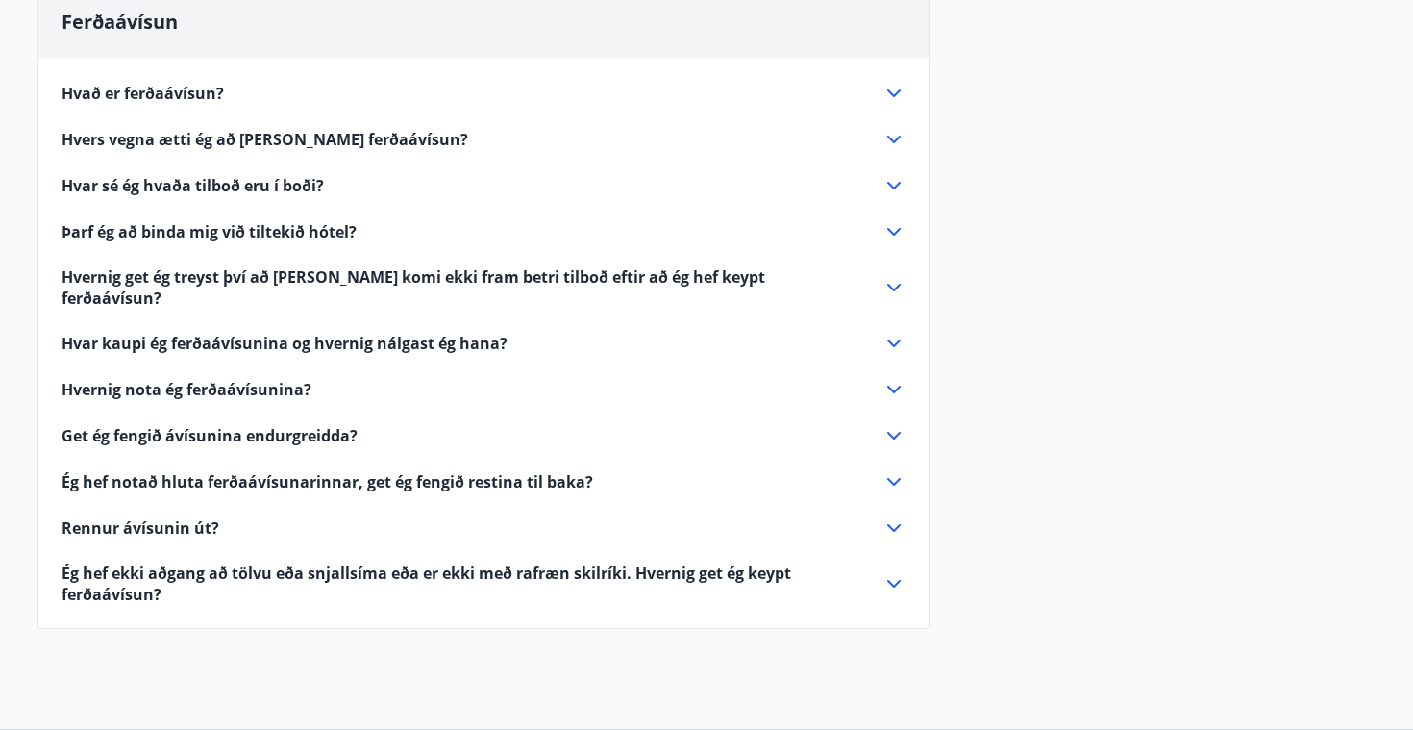
scroll to position [683, 0]
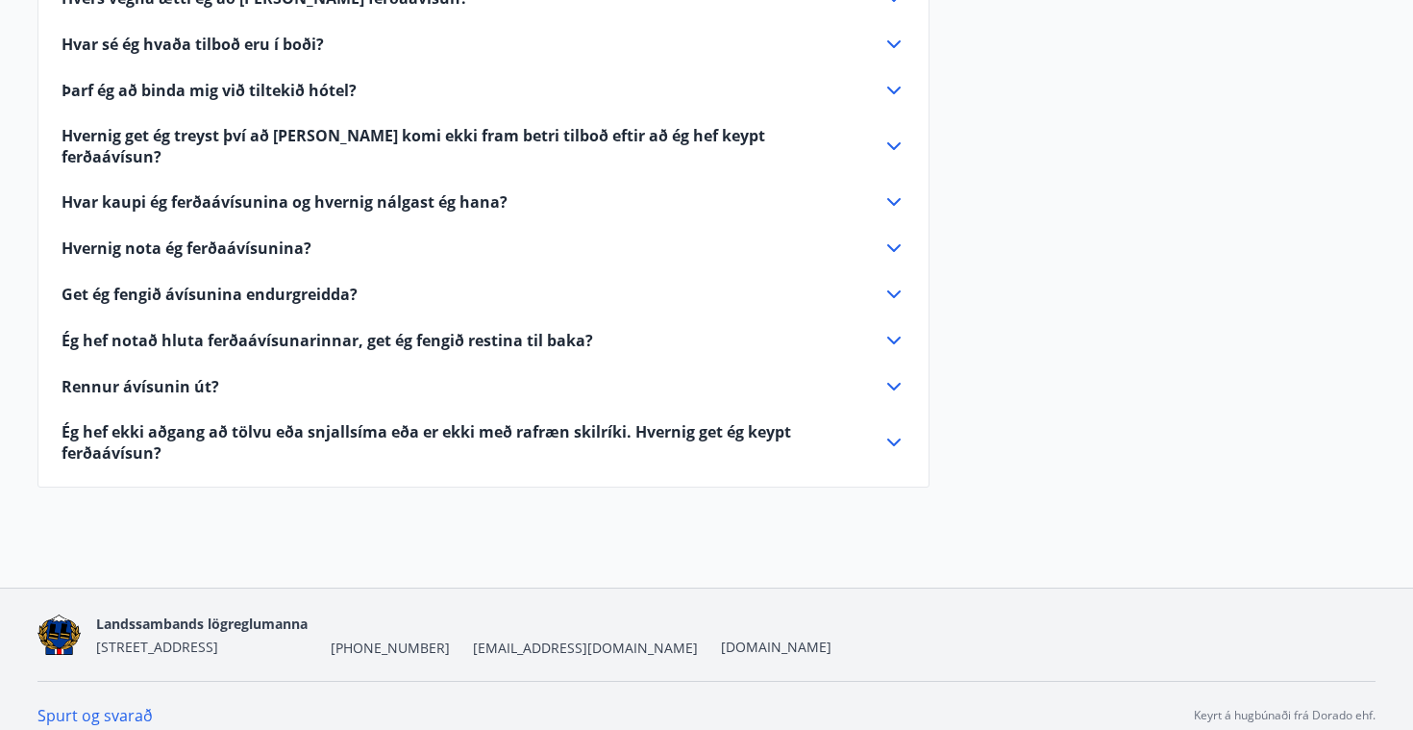
click at [76, 705] on link "Spurt og svarað" at bounding box center [94, 715] width 115 height 21
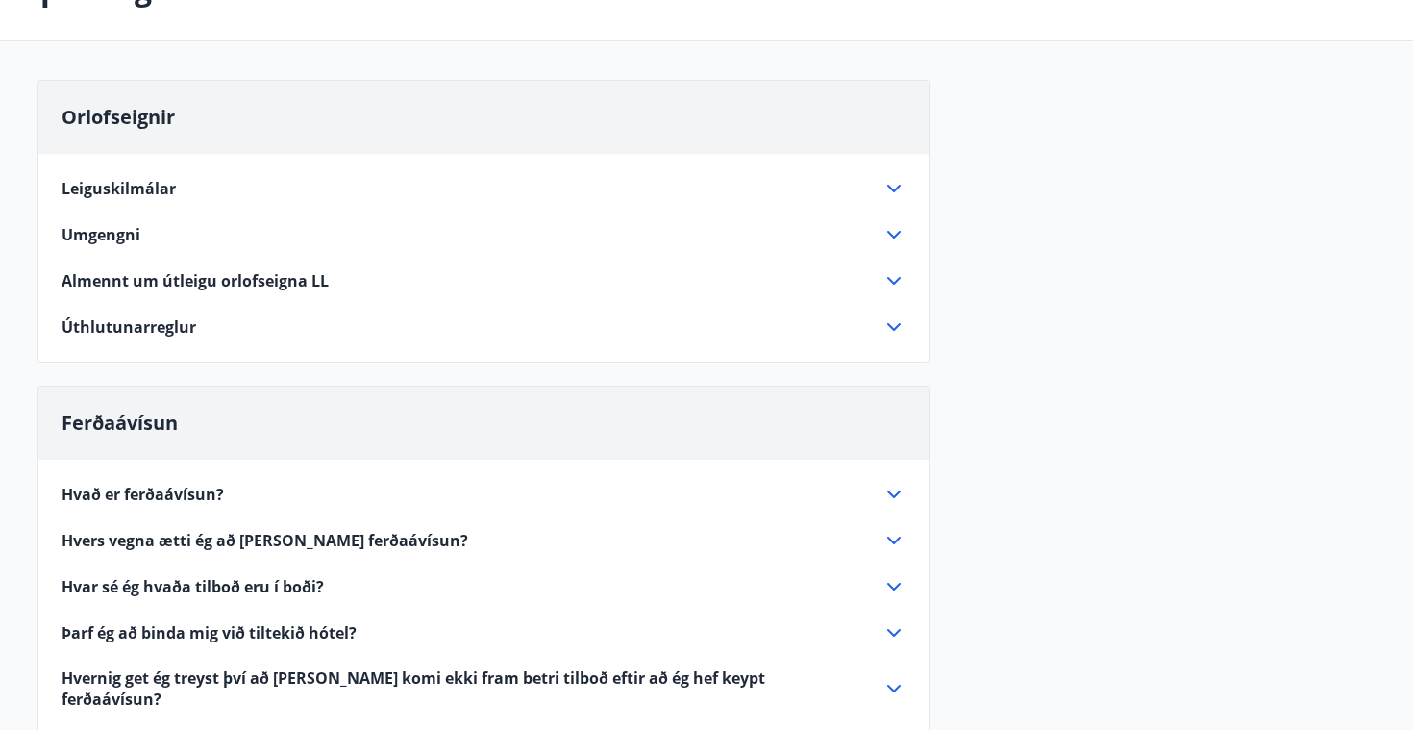
scroll to position [0, 0]
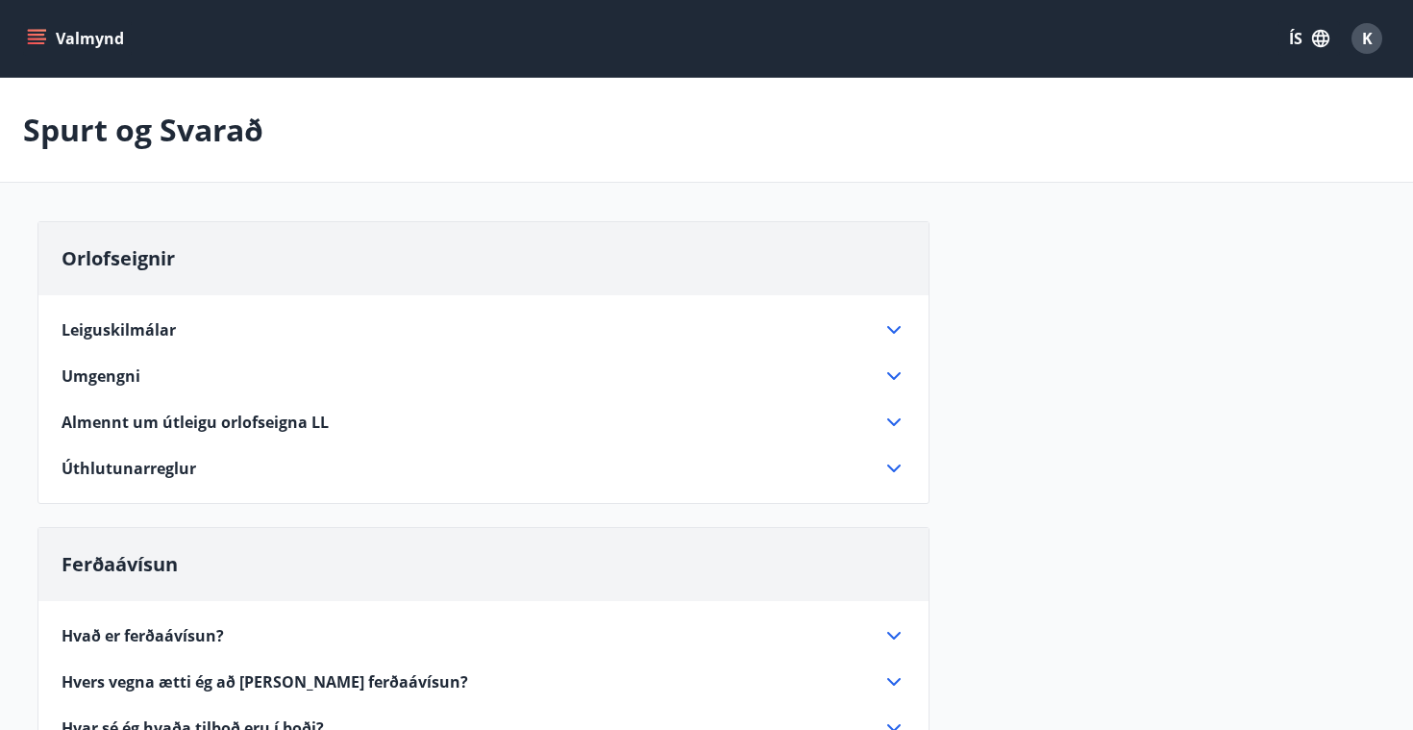
click at [40, 36] on icon "menu" at bounding box center [36, 38] width 19 height 19
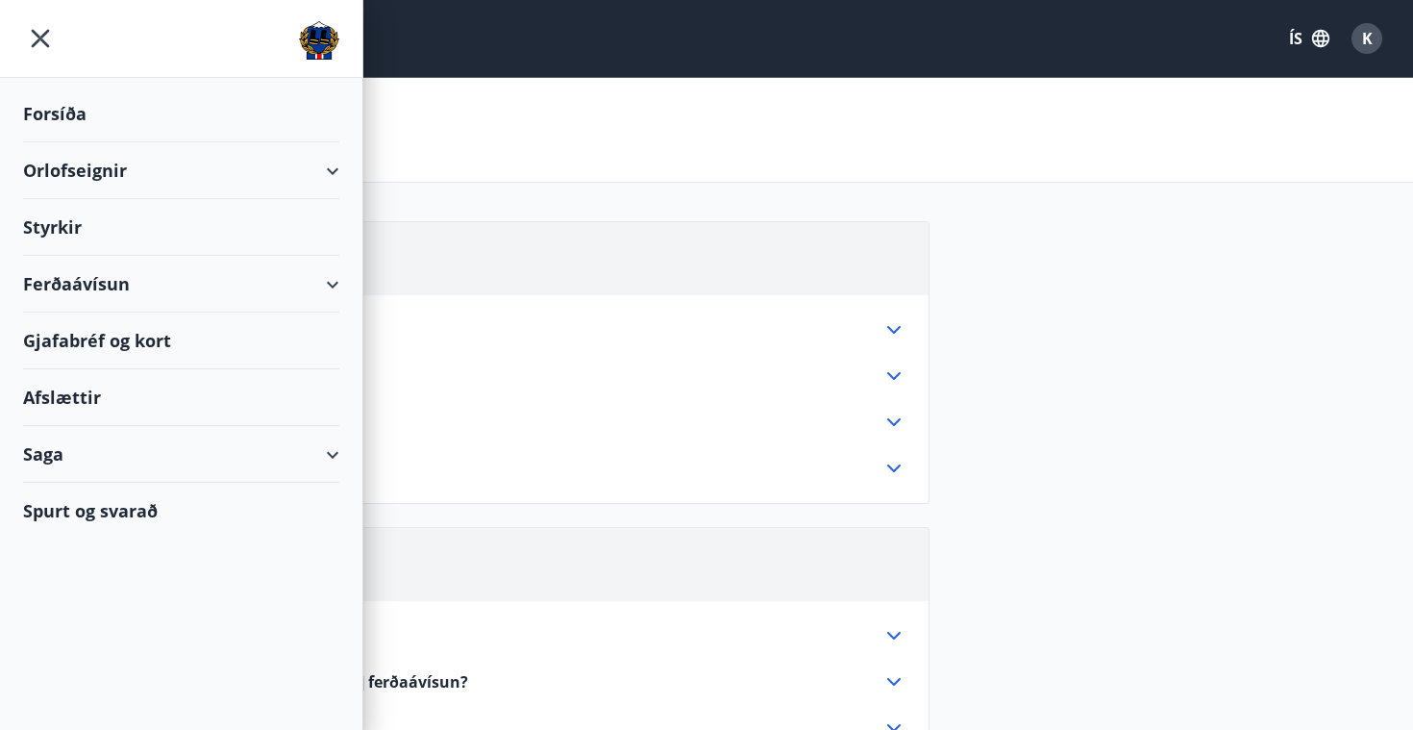
click at [62, 111] on div "Forsíða" at bounding box center [181, 114] width 316 height 57
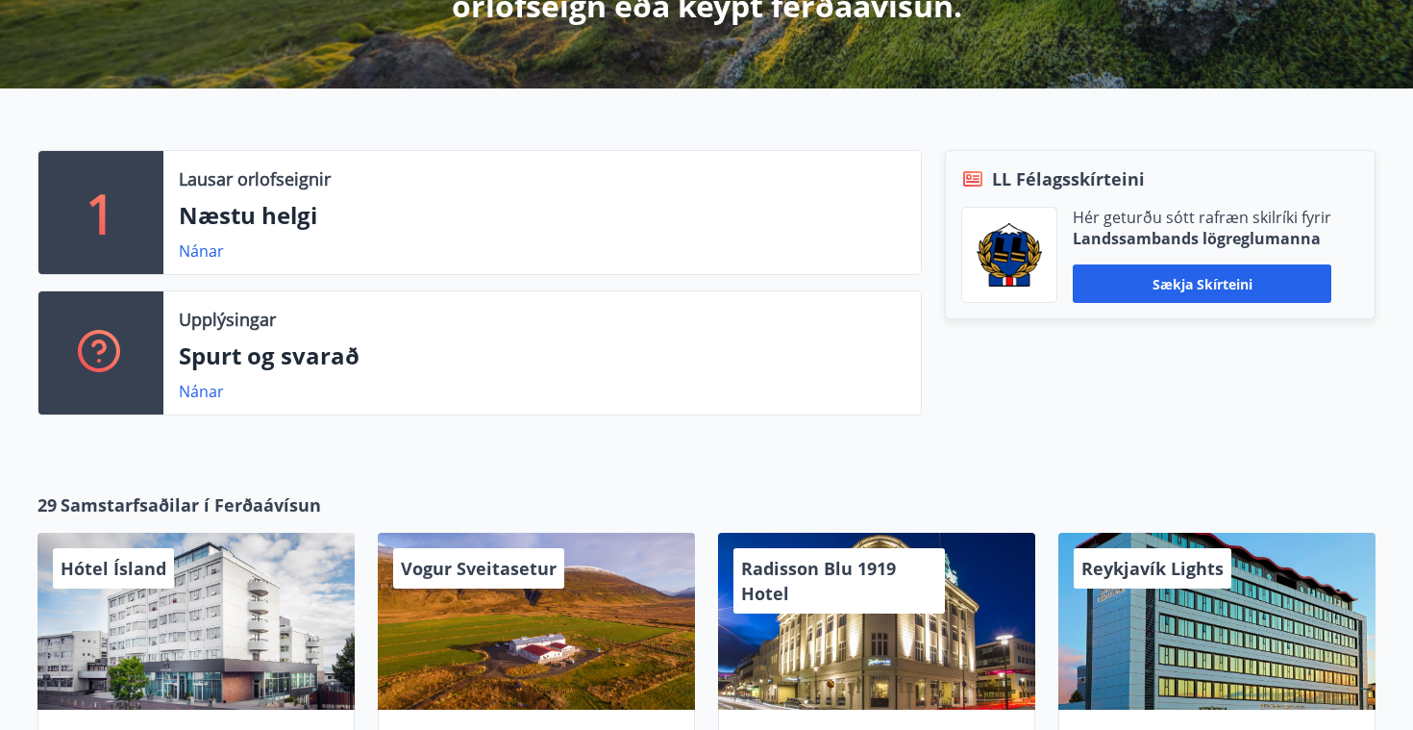
scroll to position [548, 0]
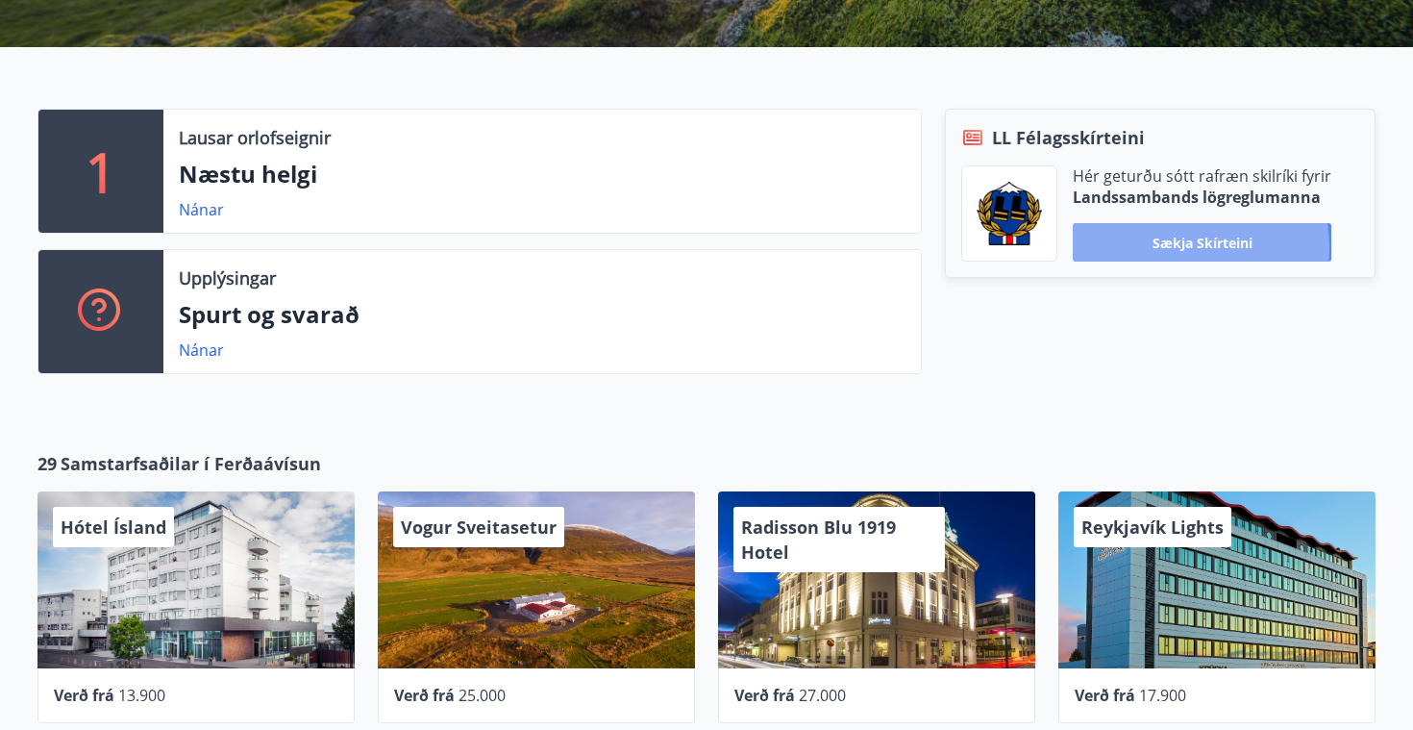
click at [1175, 247] on button "Sækja skírteini" at bounding box center [1202, 242] width 259 height 38
